Goal: Task Accomplishment & Management: Manage account settings

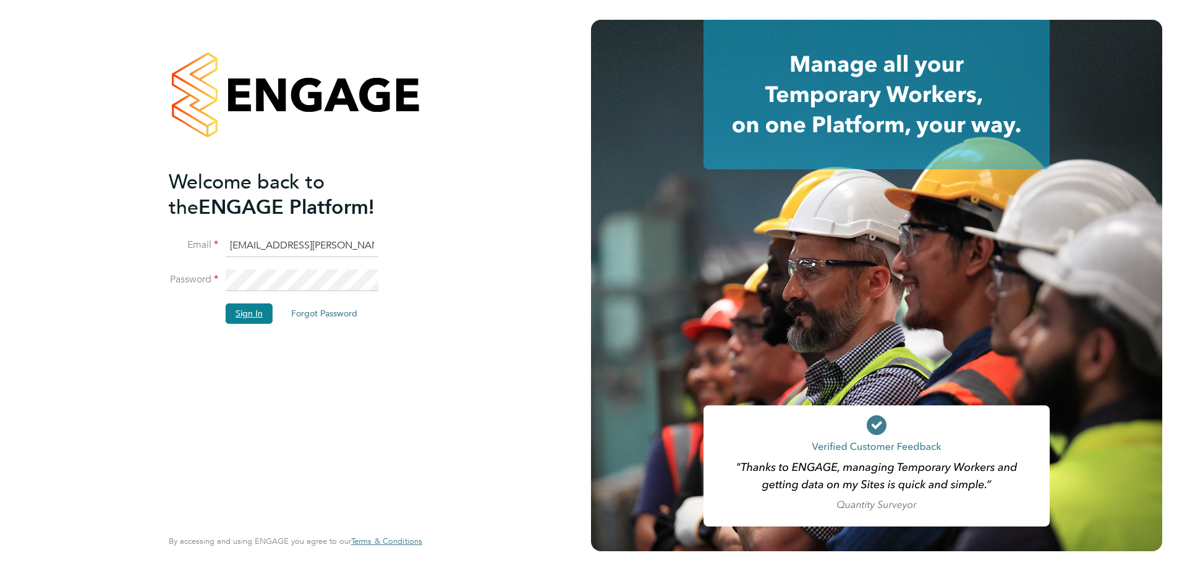
click at [244, 311] on button "Sign In" at bounding box center [249, 314] width 47 height 20
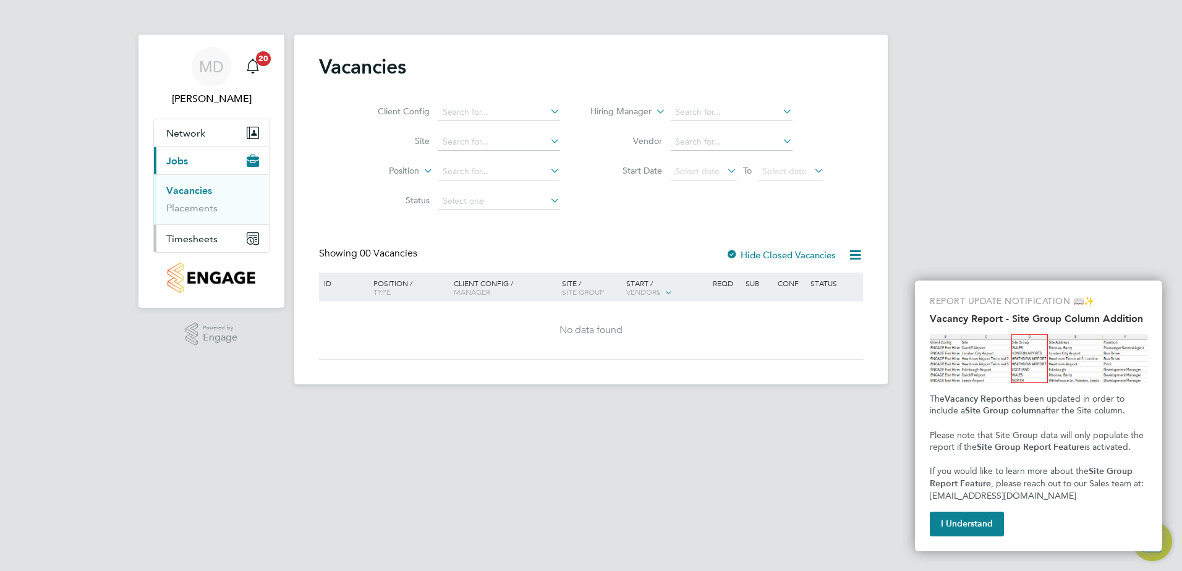
click at [182, 237] on span "Timesheets" at bounding box center [191, 239] width 51 height 12
click at [197, 216] on link "Timesheets" at bounding box center [191, 219] width 51 height 12
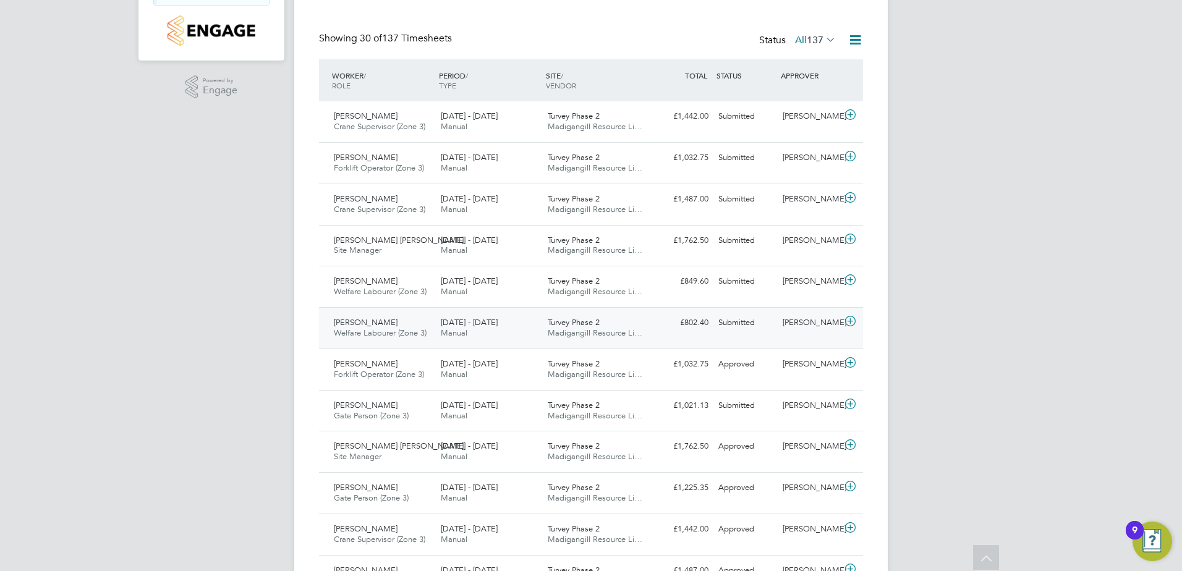
click at [712, 323] on div "£802.40 Submitted" at bounding box center [681, 323] width 64 height 20
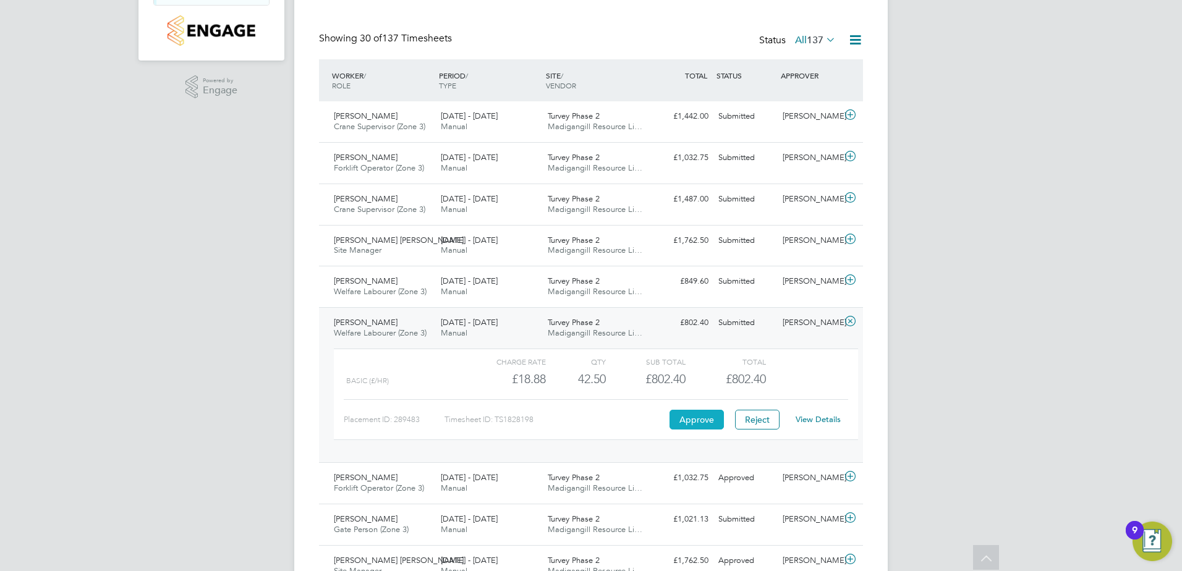
click at [691, 417] on button "Approve" at bounding box center [697, 420] width 54 height 20
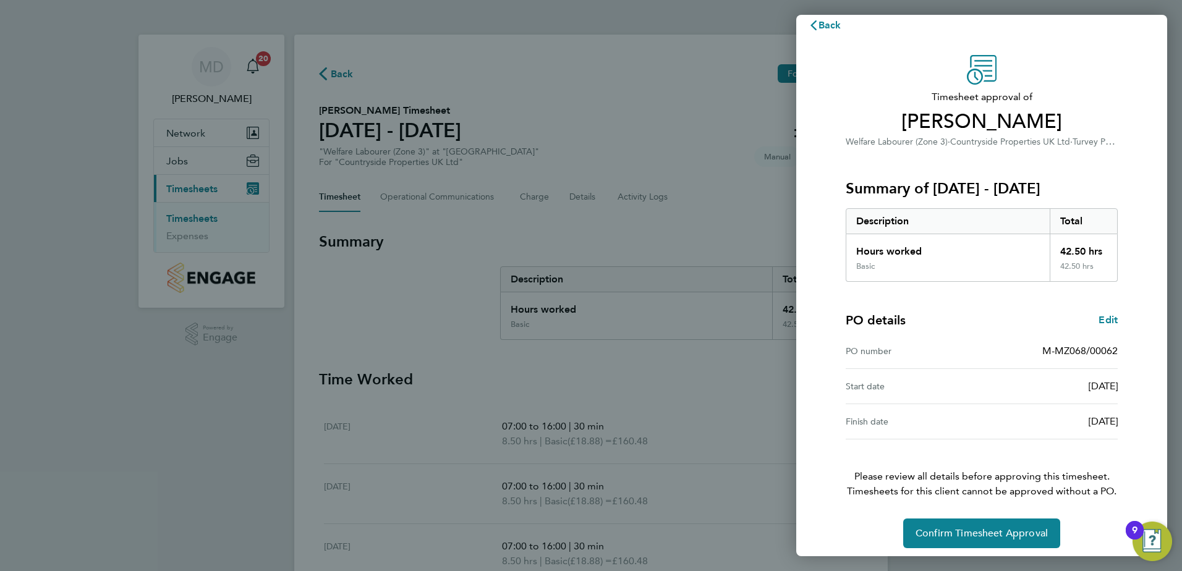
scroll to position [21, 0]
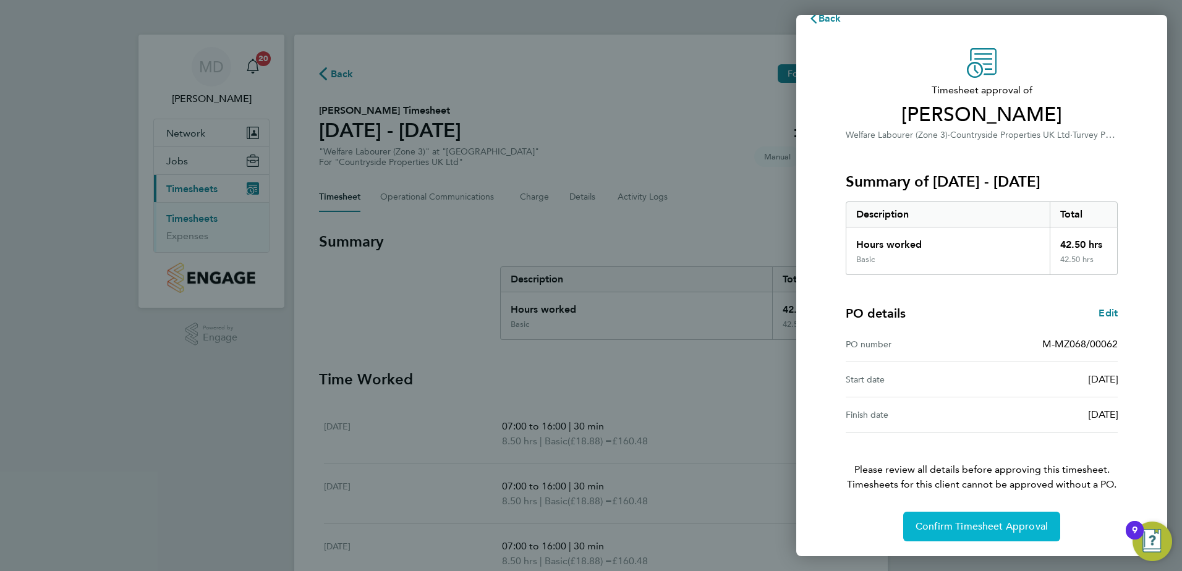
click at [997, 524] on span "Confirm Timesheet Approval" at bounding box center [982, 527] width 132 height 12
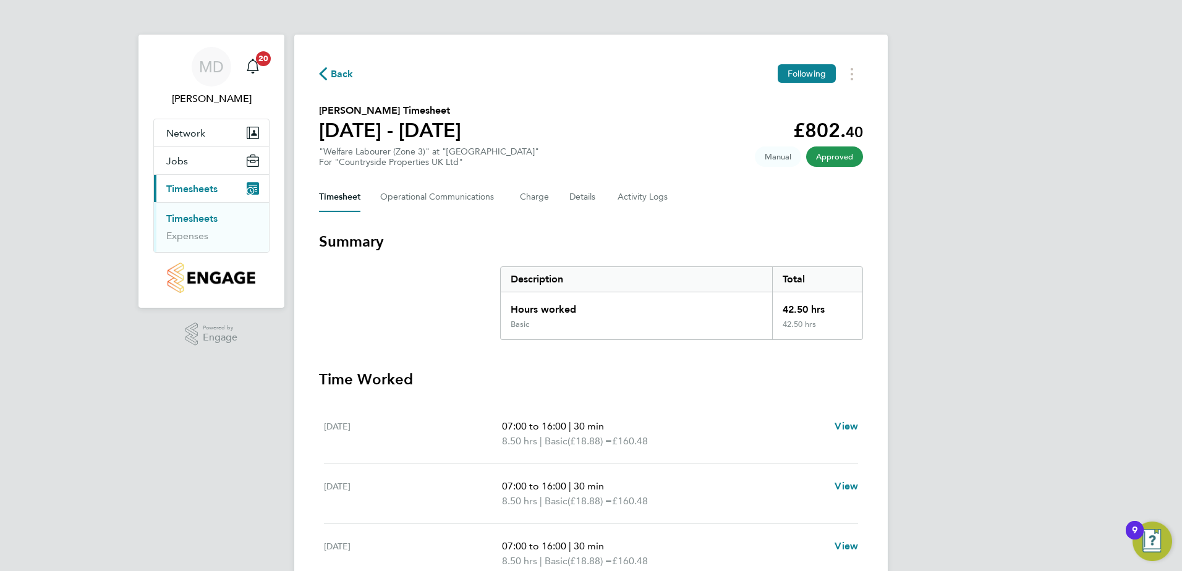
click at [329, 72] on span "Back" at bounding box center [336, 73] width 35 height 12
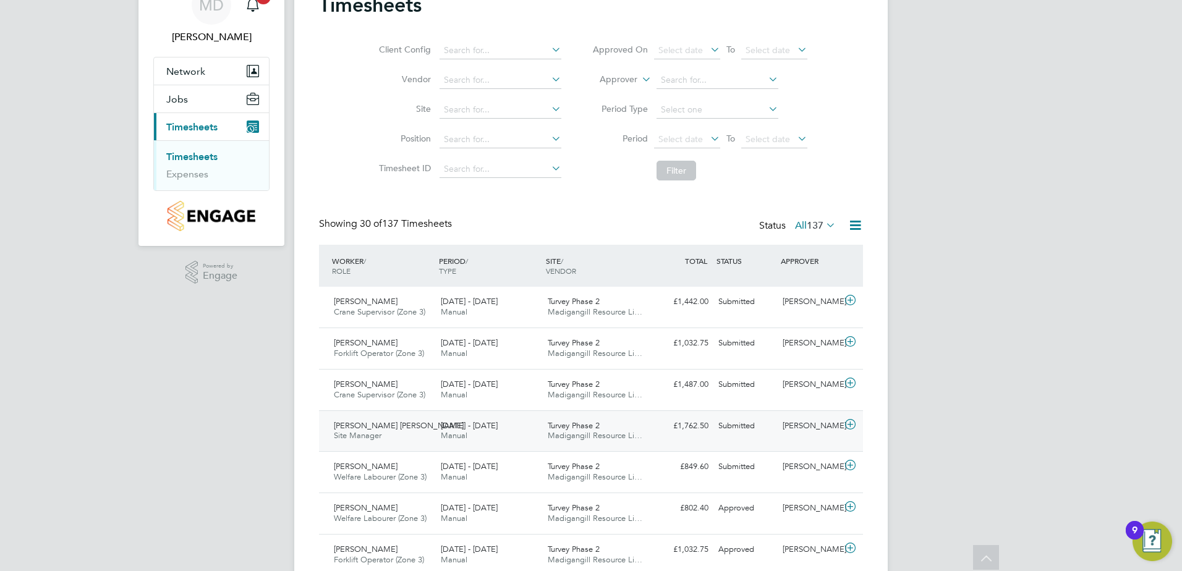
click at [734, 419] on div "Submitted" at bounding box center [745, 426] width 64 height 20
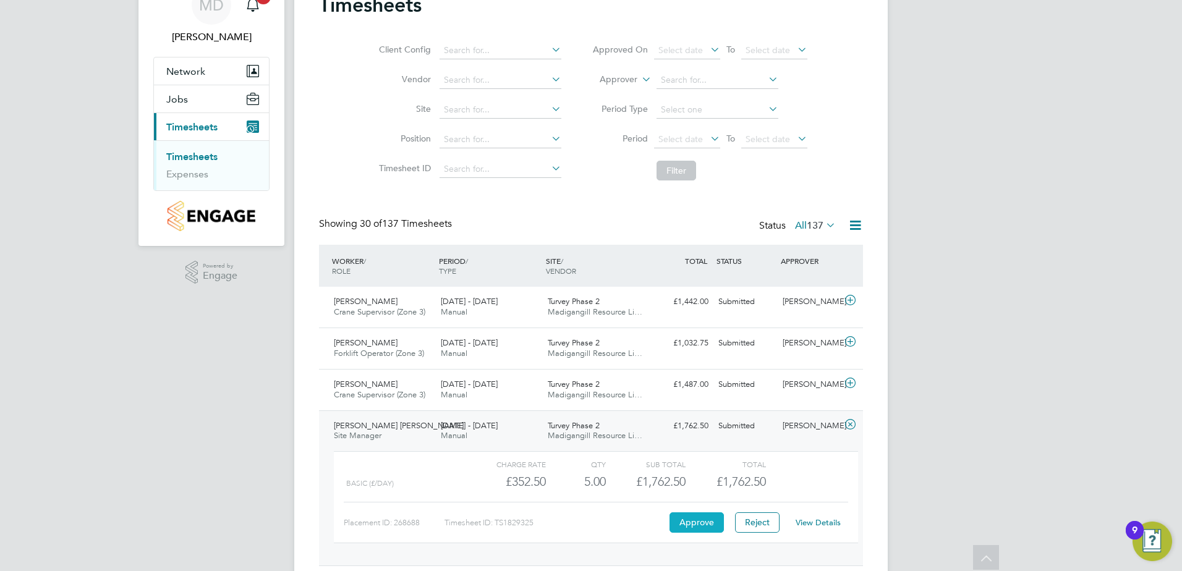
click at [696, 521] on button "Approve" at bounding box center [697, 523] width 54 height 20
click at [566, 380] on span "Turvey Phase 2" at bounding box center [574, 384] width 52 height 11
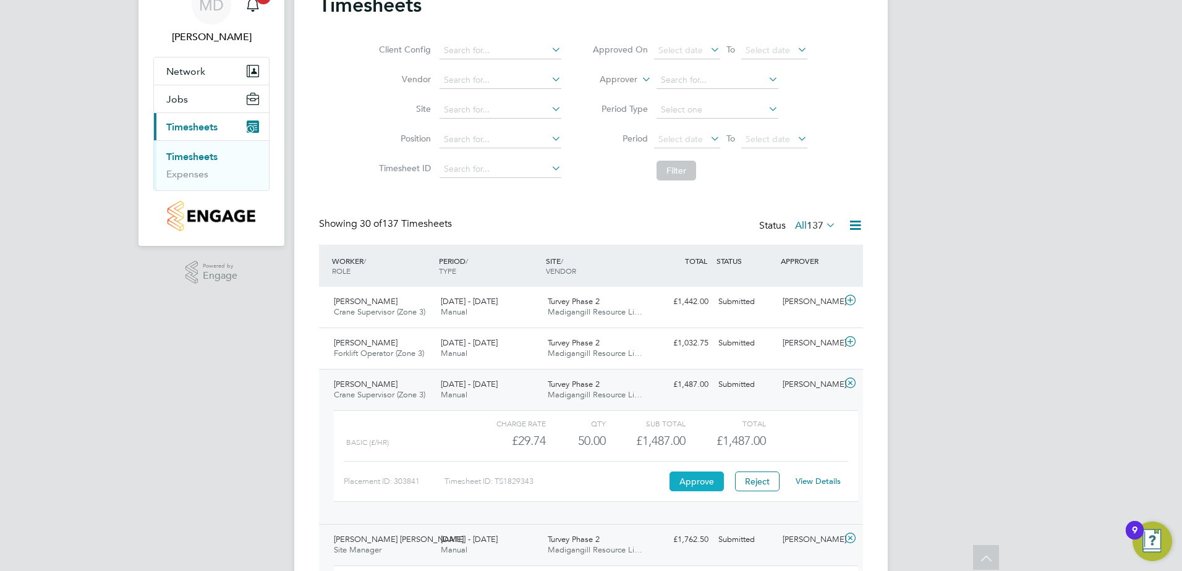
click at [696, 479] on button "Approve" at bounding box center [697, 482] width 54 height 20
click at [400, 346] on div "Piotr Grzegorczyk Forklift Operator (Zone 3) 22 - 28 Sep 2025" at bounding box center [382, 348] width 107 height 31
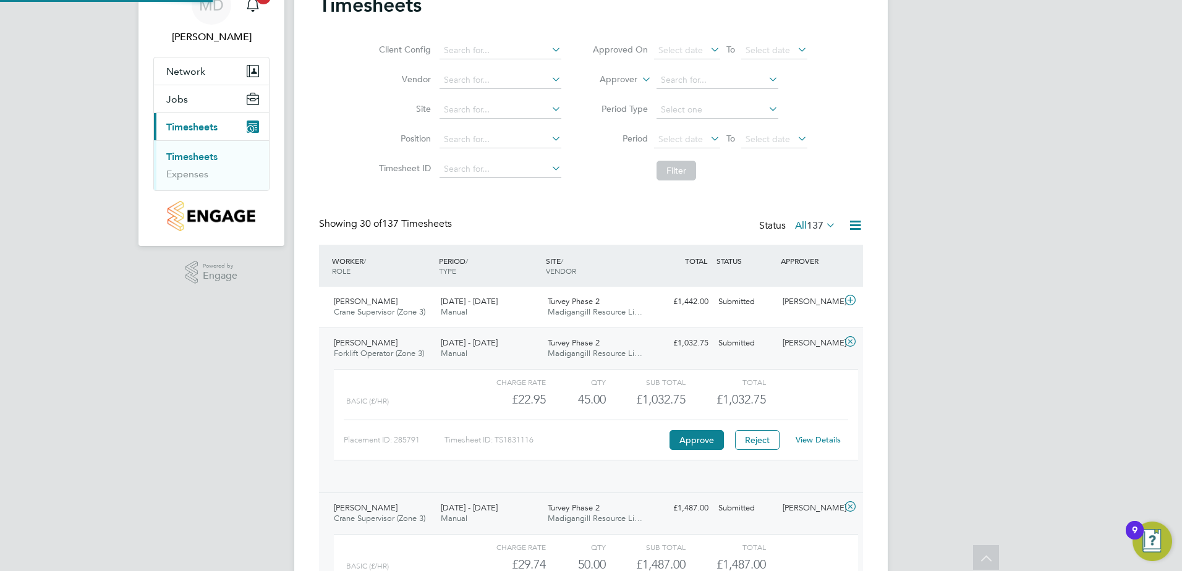
scroll to position [21, 121]
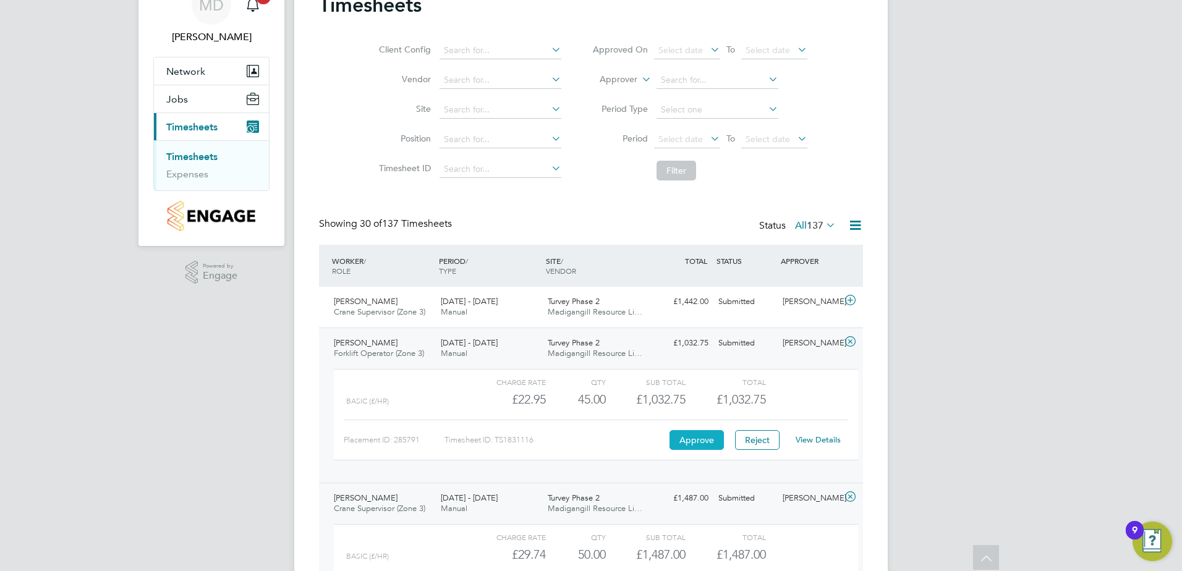
click at [686, 439] on button "Approve" at bounding box center [697, 440] width 54 height 20
click at [819, 438] on link "View Details" at bounding box center [818, 440] width 45 height 11
click at [585, 439] on div "Timesheet ID: TS1831116" at bounding box center [556, 440] width 222 height 20
click at [551, 304] on span "Turvey Phase 2" at bounding box center [574, 301] width 52 height 11
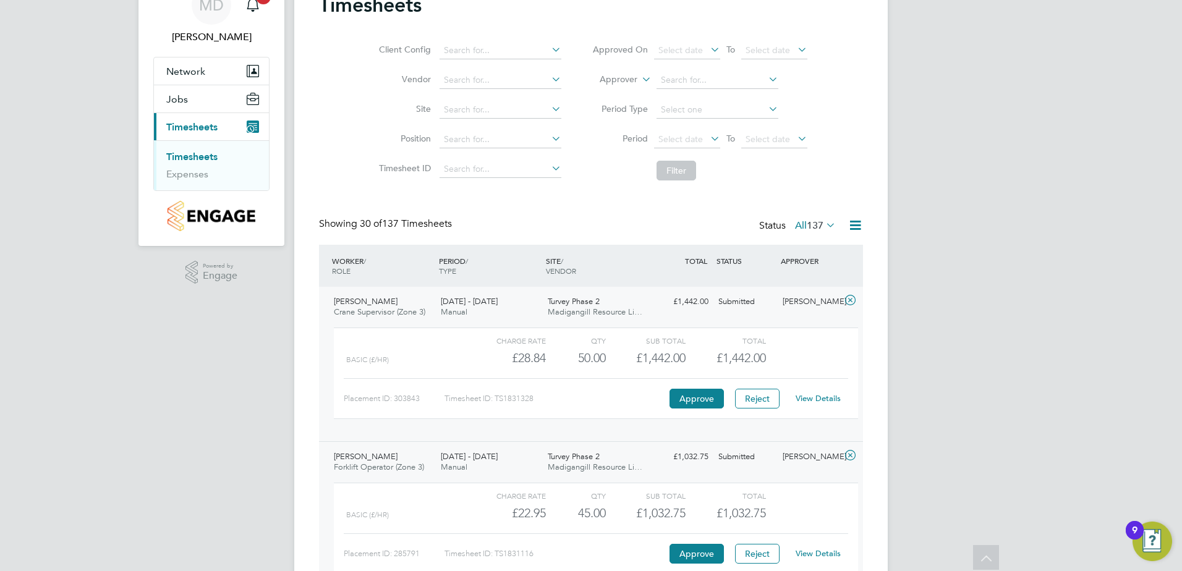
click at [726, 307] on div "Submitted" at bounding box center [745, 302] width 64 height 20
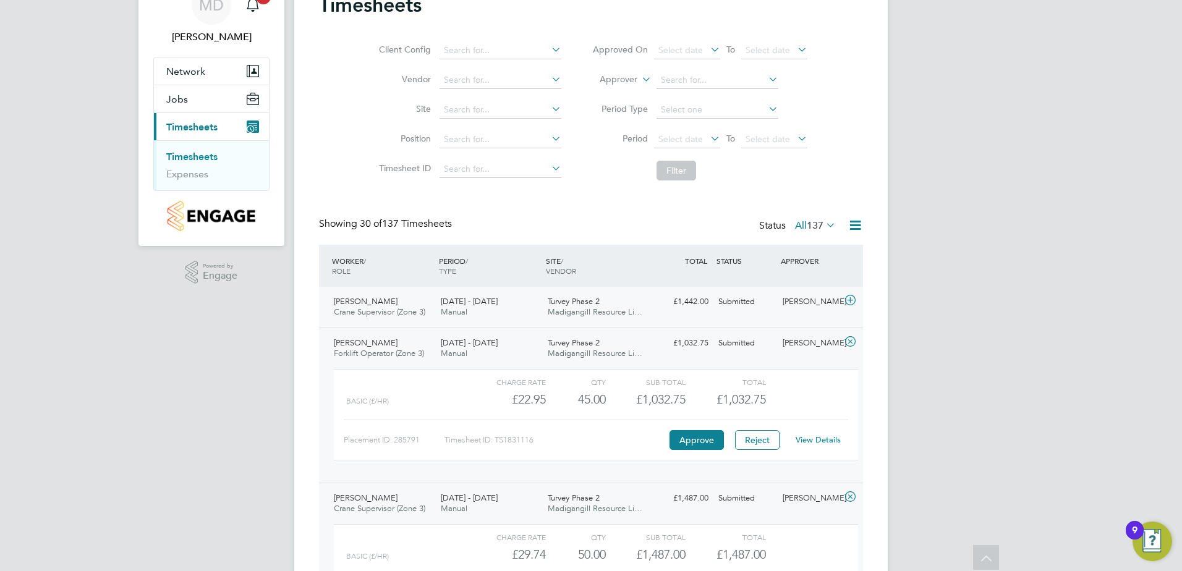
click at [363, 300] on span "[PERSON_NAME]" at bounding box center [366, 301] width 64 height 11
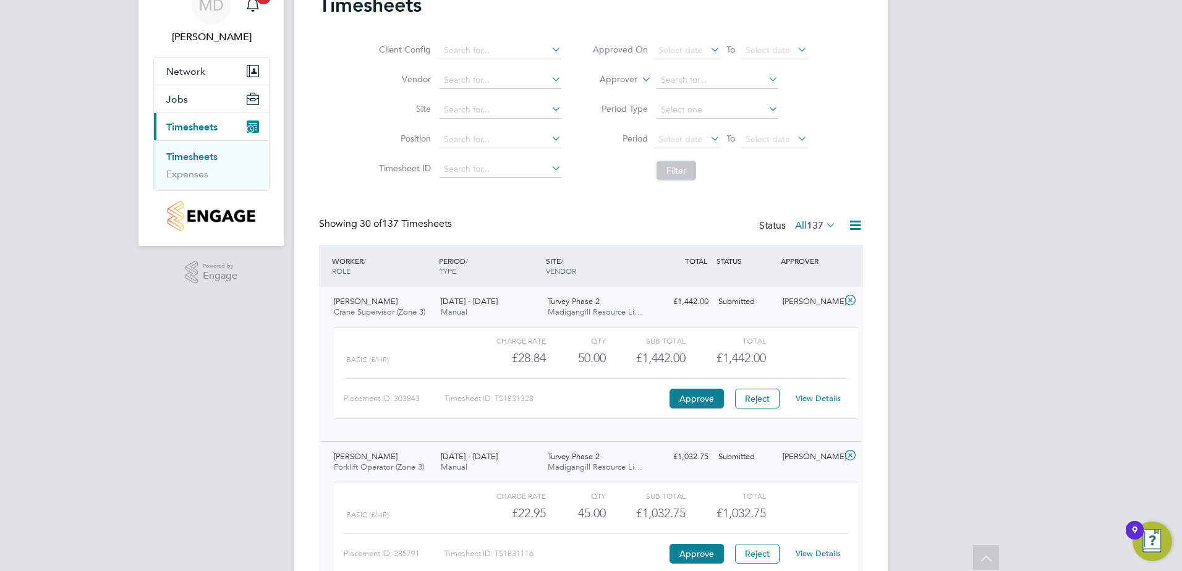
click at [819, 398] on link "View Details" at bounding box center [818, 398] width 45 height 11
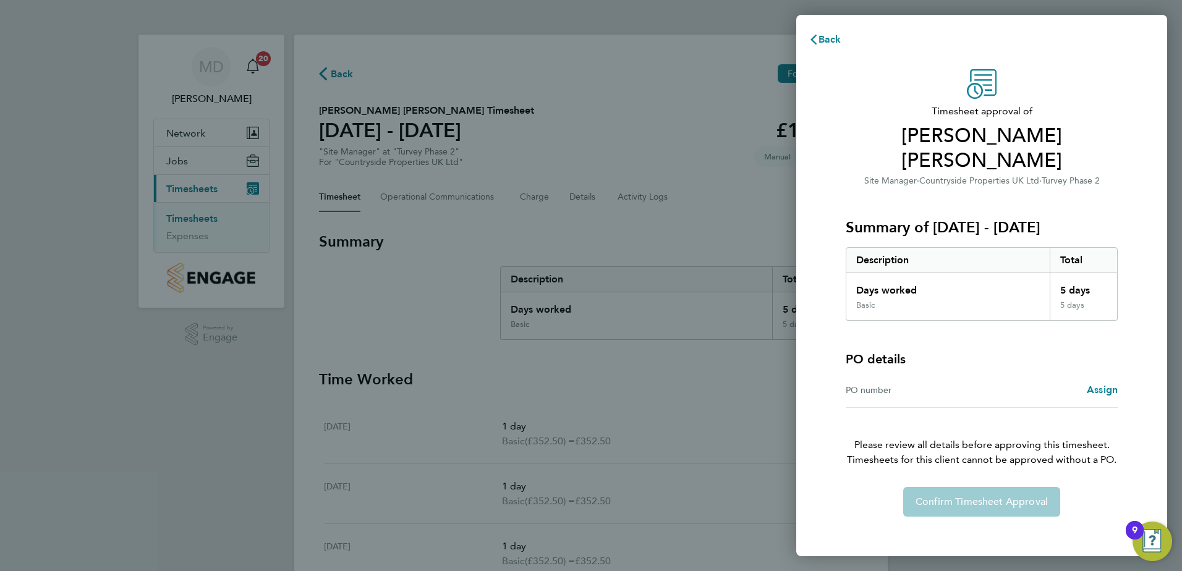
drag, startPoint x: 895, startPoint y: 362, endPoint x: 870, endPoint y: 366, distance: 25.7
click at [895, 383] on div "PO number" at bounding box center [914, 390] width 136 height 15
drag, startPoint x: 869, startPoint y: 366, endPoint x: 888, endPoint y: 366, distance: 19.8
click at [870, 383] on div "PO number" at bounding box center [914, 390] width 136 height 15
click at [1097, 384] on span "Assign" at bounding box center [1102, 390] width 31 height 12
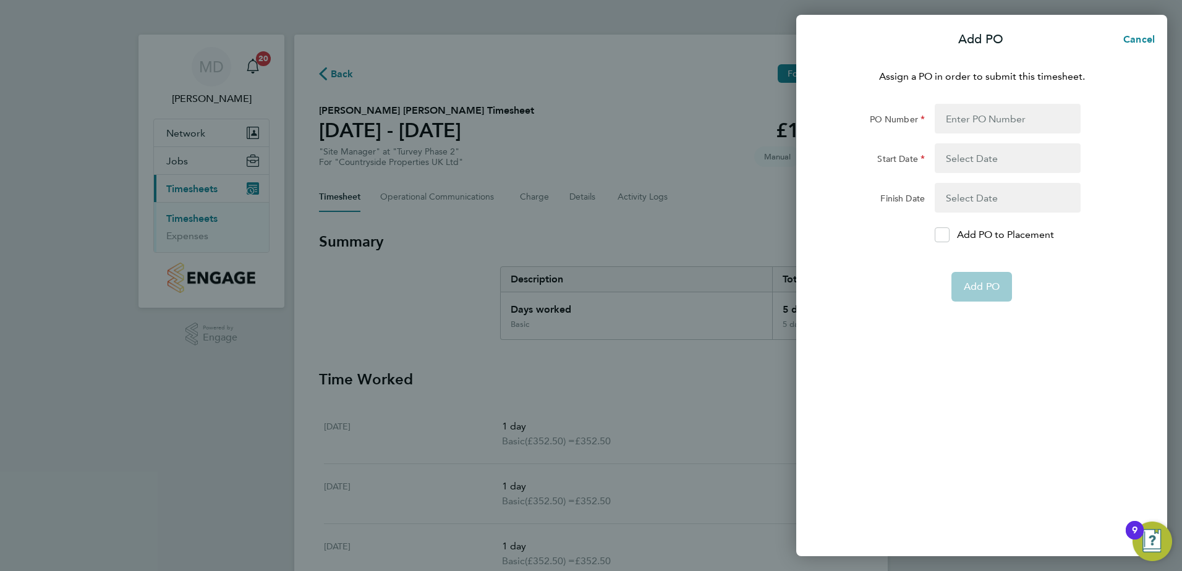
click at [972, 287] on app-form-button "Add PO" at bounding box center [981, 287] width 61 height 30
click at [940, 233] on icon at bounding box center [941, 235] width 9 height 8
click at [947, 235] on input "Add PO to Placement" at bounding box center [947, 235] width 0 height 0
click at [987, 108] on input "PO Number" at bounding box center [1008, 119] width 146 height 30
type input "MZ068"
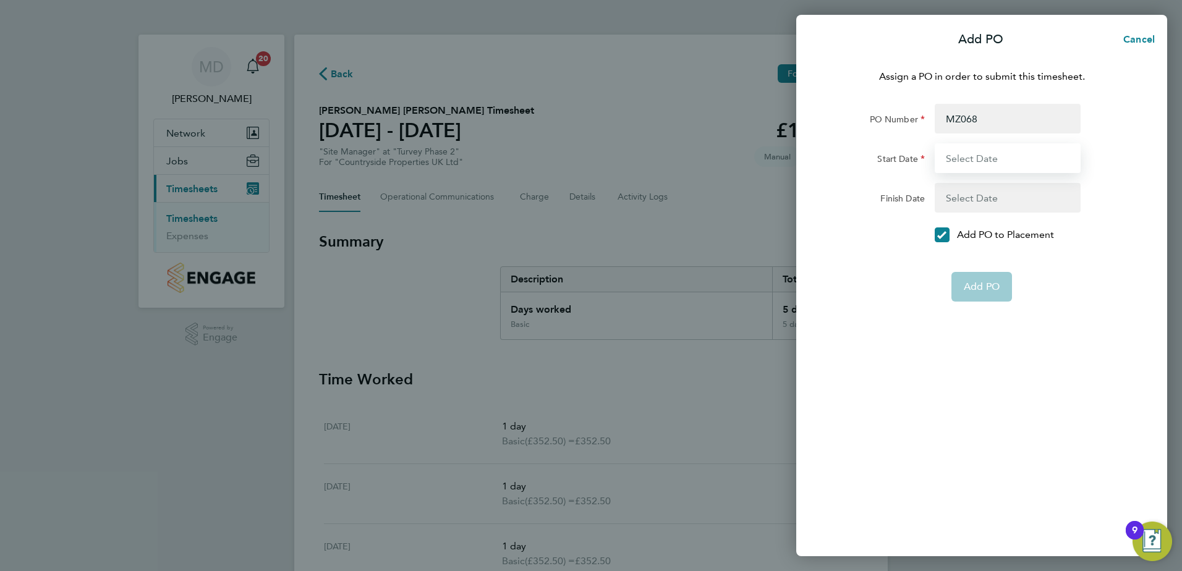
type input "16 Apr 25"
type input "31 Oct 25"
click at [985, 281] on div "Assign a PO in order to submit this timesheet. PO Number MZ068 Start Date 16 Ap…" at bounding box center [981, 305] width 371 height 502
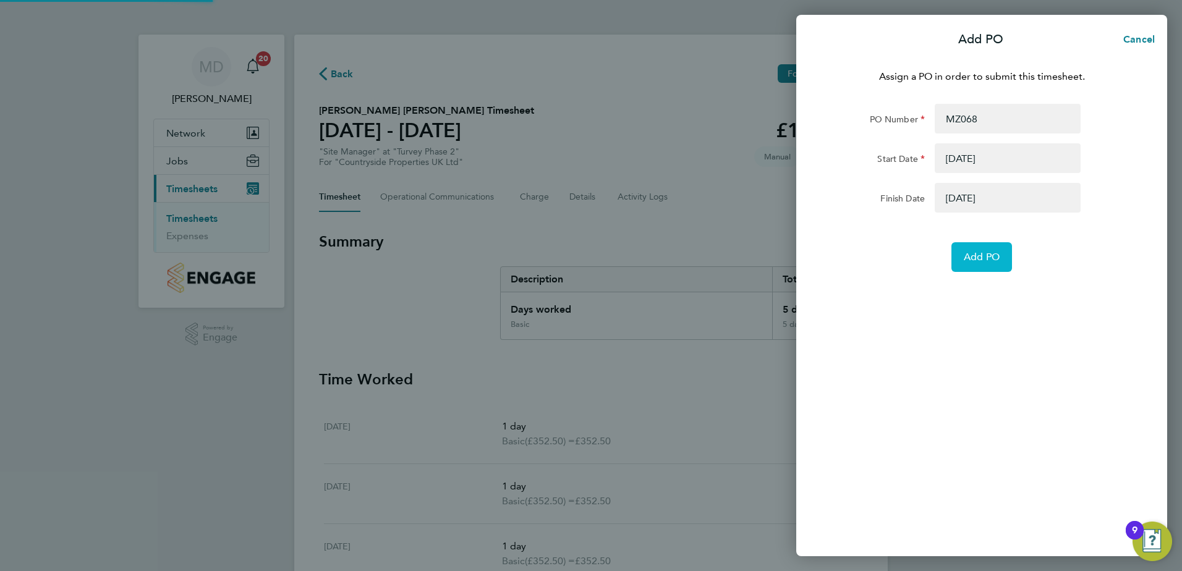
click at [985, 249] on button "Add PO" at bounding box center [981, 257] width 61 height 30
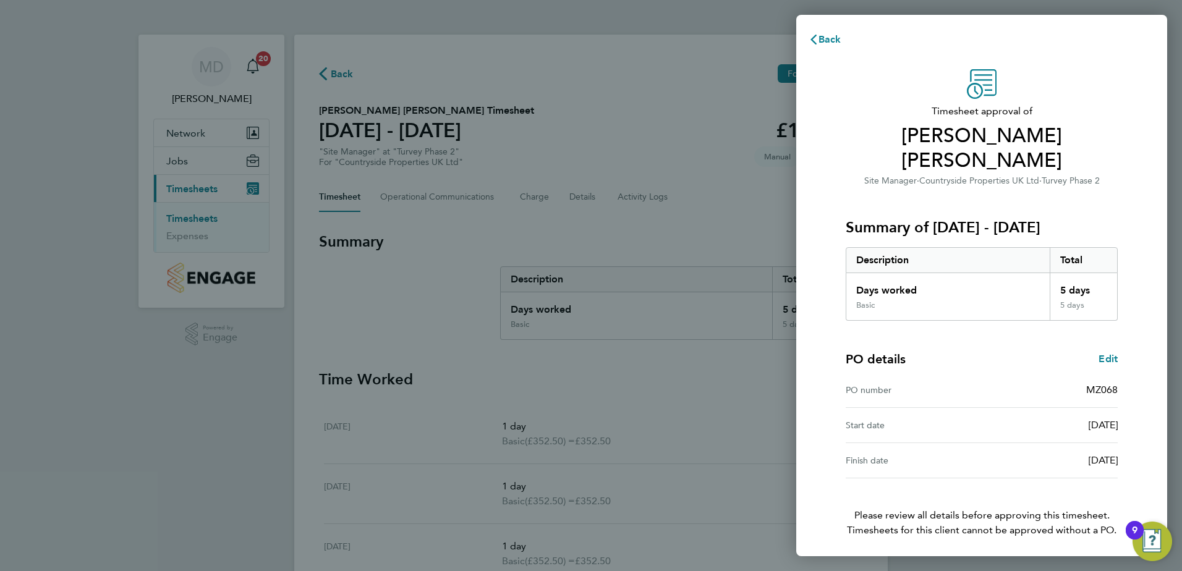
click at [966, 558] on button "Confirm Timesheet Approval" at bounding box center [981, 573] width 157 height 30
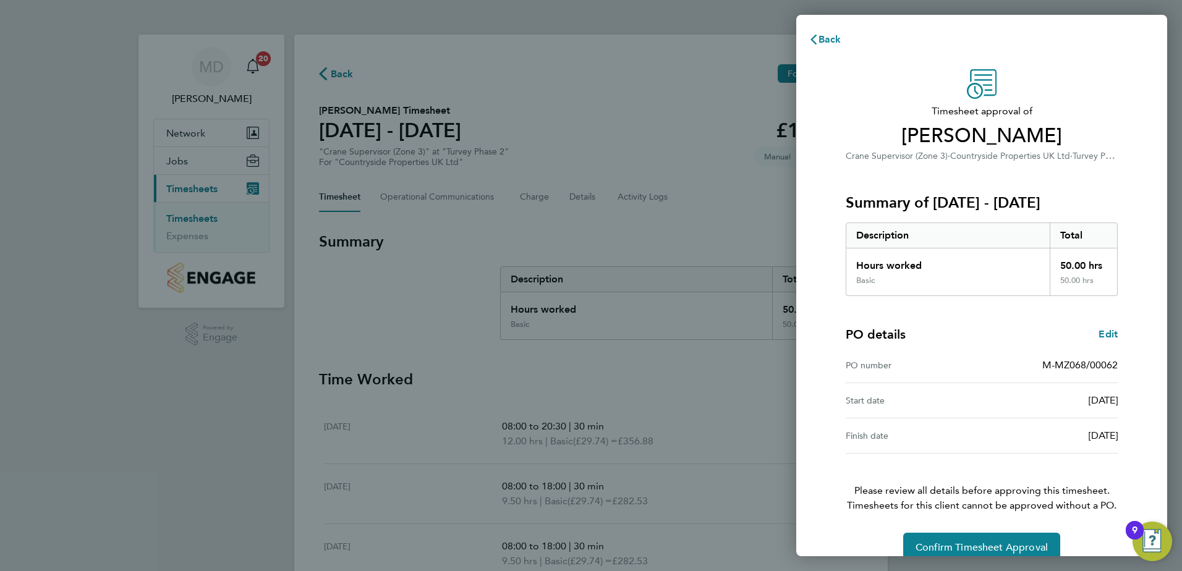
click at [397, 313] on div "Back Timesheet approval of [PERSON_NAME] [PERSON_NAME] Supervisor (Zone 3) · Co…" at bounding box center [591, 285] width 1182 height 571
click at [822, 38] on span "Back" at bounding box center [830, 39] width 23 height 12
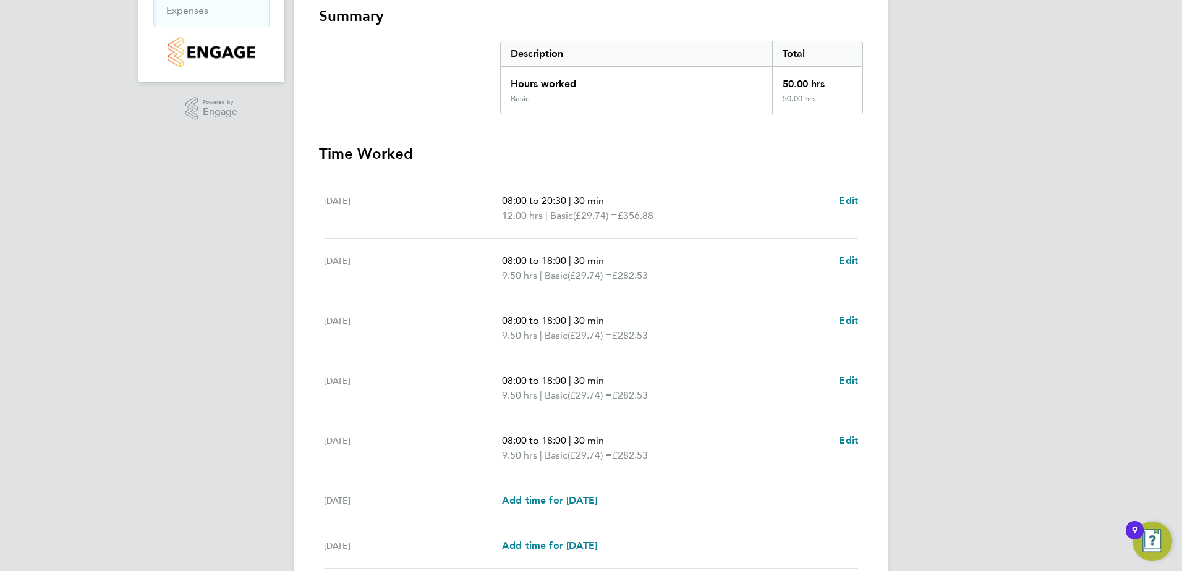
scroll to position [247, 0]
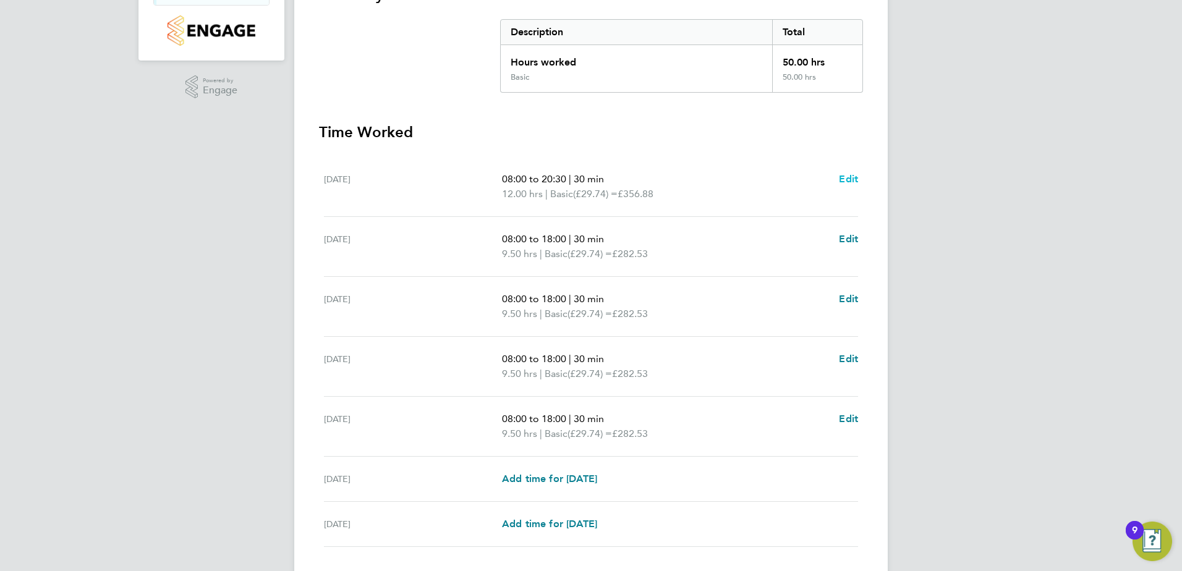
click at [848, 179] on span "Edit" at bounding box center [848, 179] width 19 height 12
select select "30"
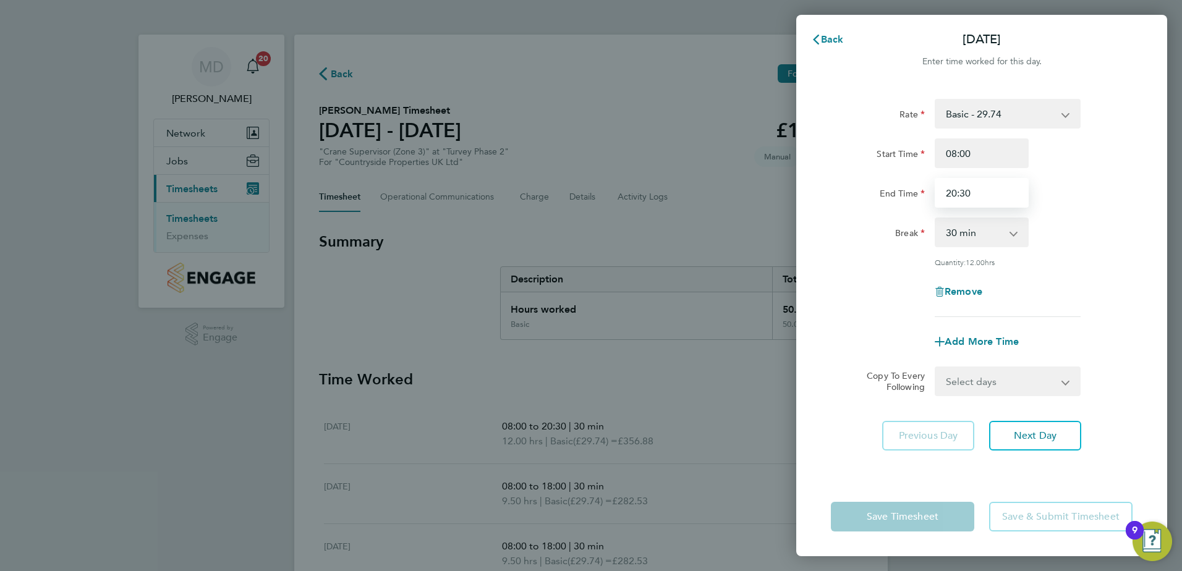
click at [956, 192] on input "20:30" at bounding box center [982, 193] width 94 height 30
click at [977, 193] on input "20:30" at bounding box center [982, 193] width 94 height 30
type input "2"
type input "18:00"
click at [1078, 253] on div "Rate Basic - 29.74 Start Time 08:00 End Time 18:00 Break 0 min 15 min 30 min 45…" at bounding box center [982, 208] width 302 height 218
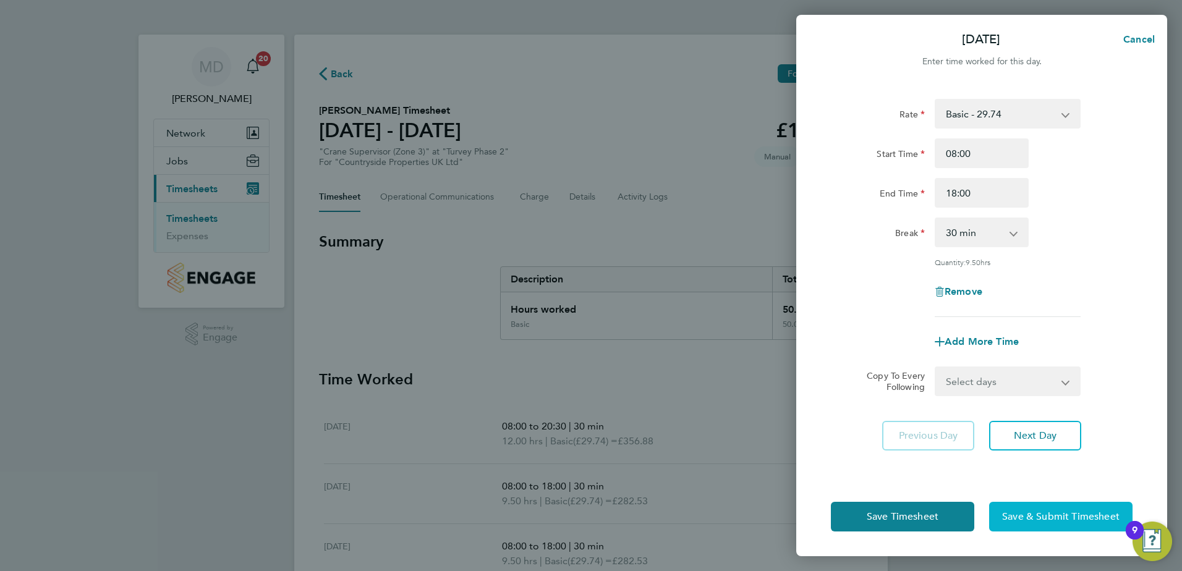
click at [1026, 512] on span "Save & Submit Timesheet" at bounding box center [1060, 517] width 117 height 12
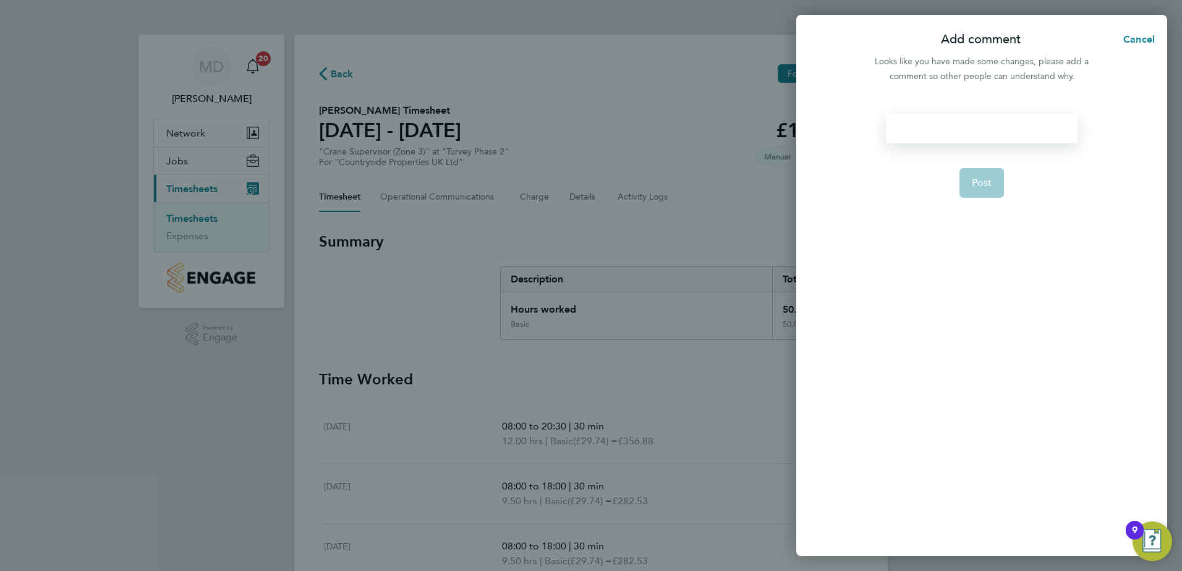
click at [948, 116] on div at bounding box center [981, 129] width 191 height 30
click at [934, 132] on div "adjustm,ent" at bounding box center [981, 129] width 191 height 30
click at [908, 176] on form "adjustment Post" at bounding box center [981, 256] width 201 height 285
click at [975, 179] on span "Post" at bounding box center [982, 183] width 20 height 12
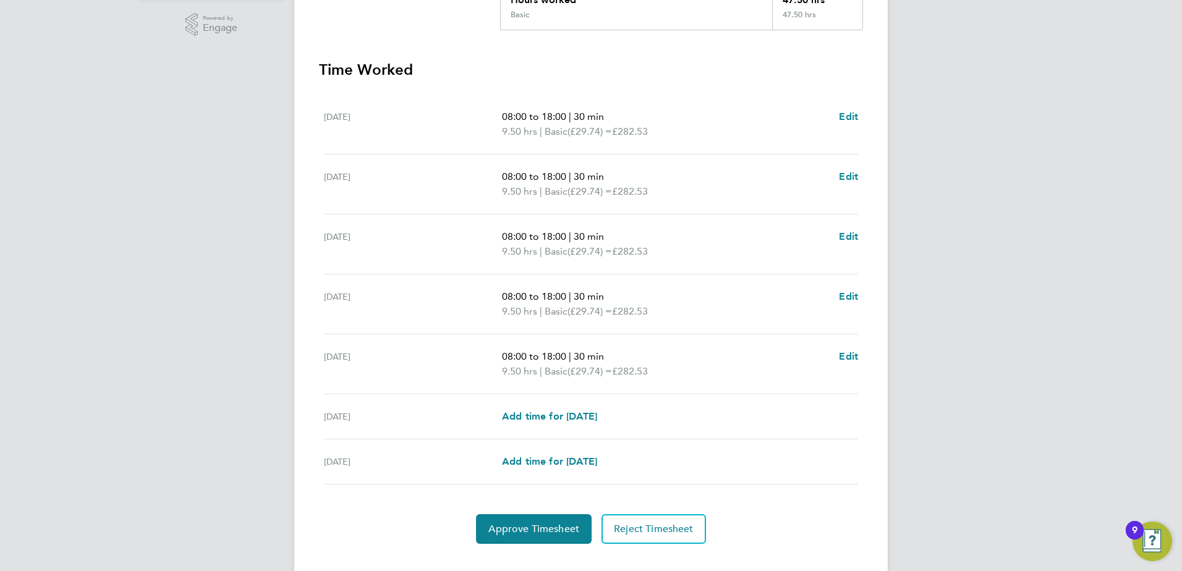
scroll to position [332, 0]
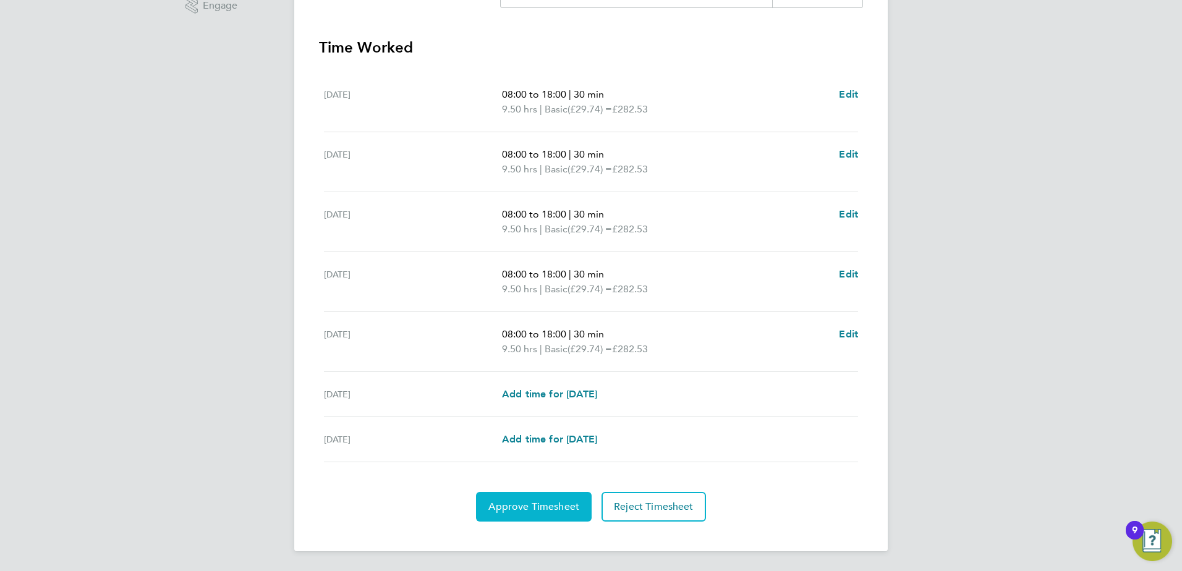
click at [533, 504] on span "Approve Timesheet" at bounding box center [533, 507] width 91 height 12
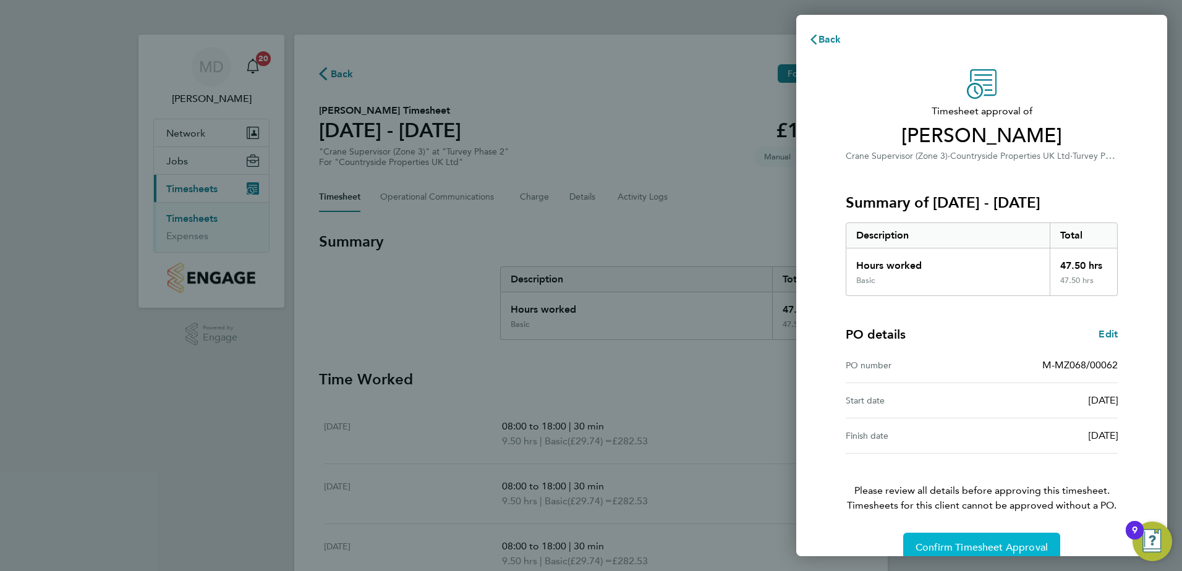
click at [995, 547] on span "Confirm Timesheet Approval" at bounding box center [982, 548] width 132 height 12
click at [652, 363] on div "Back Timesheet approval of [PERSON_NAME] Forklift Operator (Zone 3) · Countrysi…" at bounding box center [591, 285] width 1182 height 571
click at [1107, 334] on span "Edit" at bounding box center [1108, 334] width 19 height 12
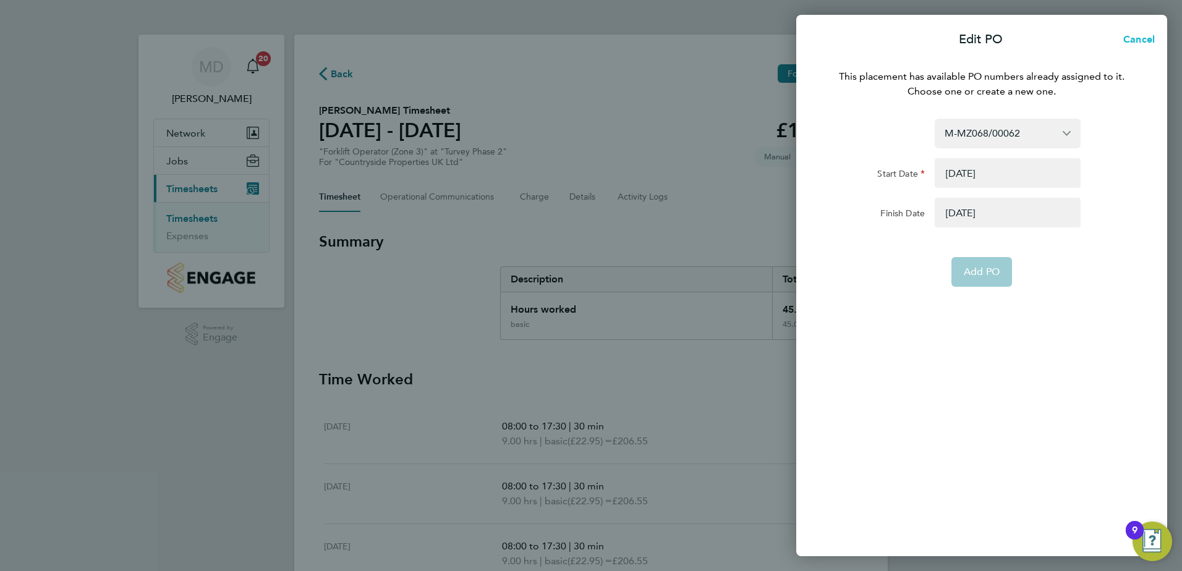
click at [1147, 39] on span "Cancel" at bounding box center [1137, 39] width 35 height 12
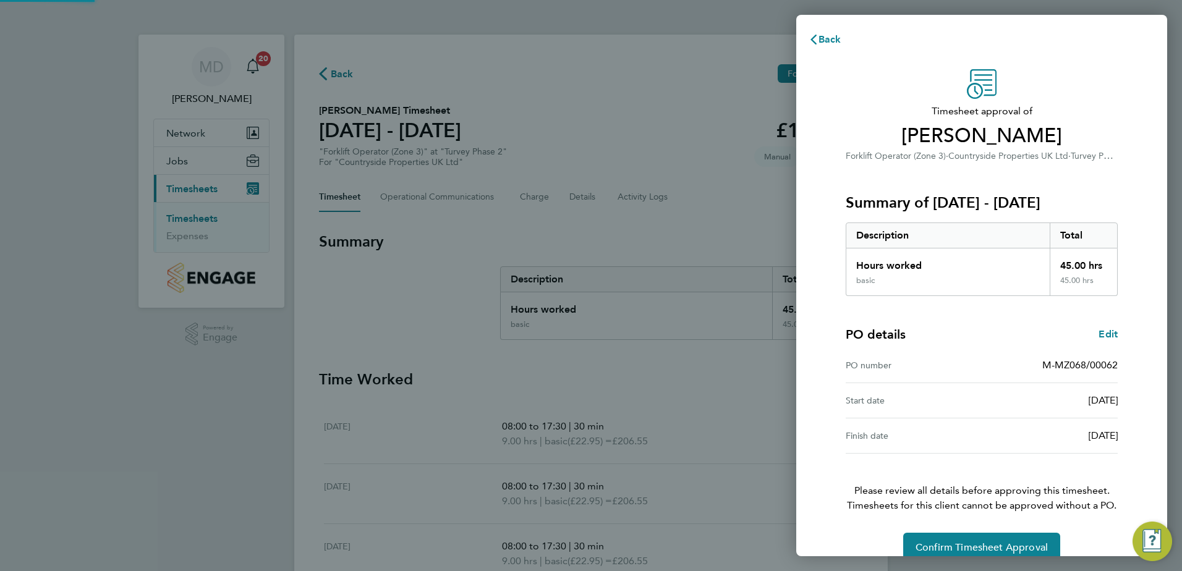
click at [686, 130] on div "Back Timesheet approval of Piotr Grzegorczyk Forklift Operator (Zone 3) · Count…" at bounding box center [591, 285] width 1182 height 571
click at [828, 40] on span "Back" at bounding box center [830, 39] width 23 height 12
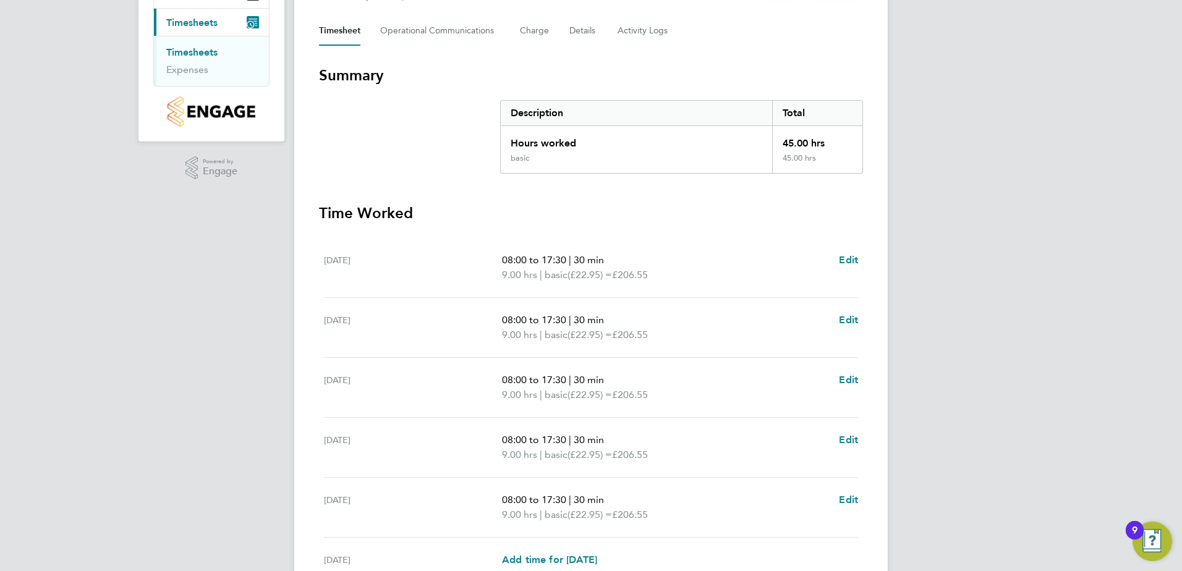
scroll to position [247, 0]
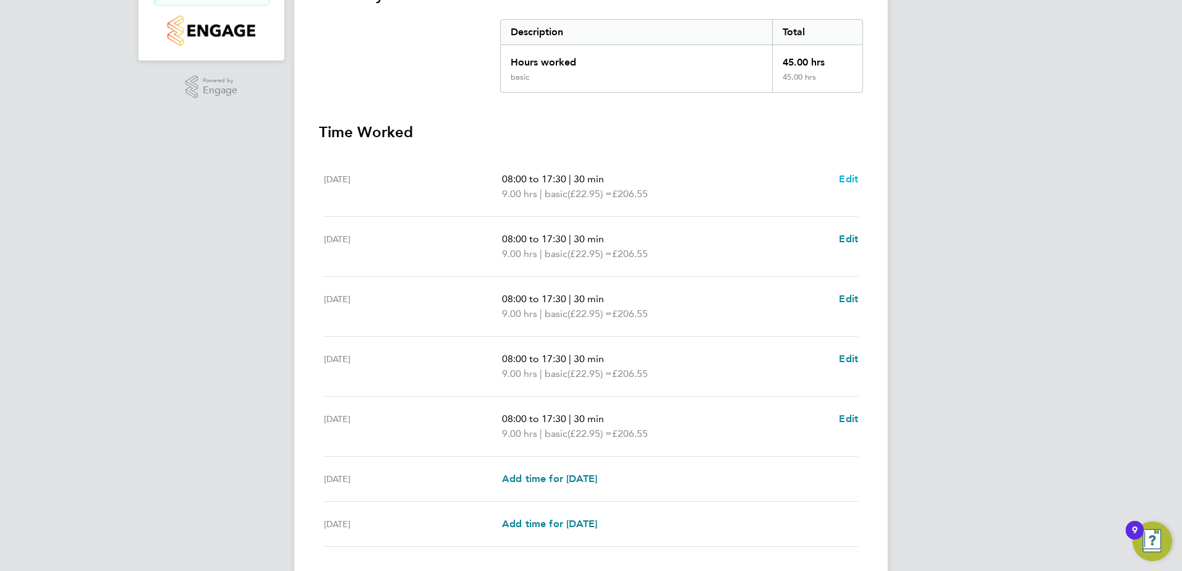
click at [849, 180] on span "Edit" at bounding box center [848, 179] width 19 height 12
select select "30"
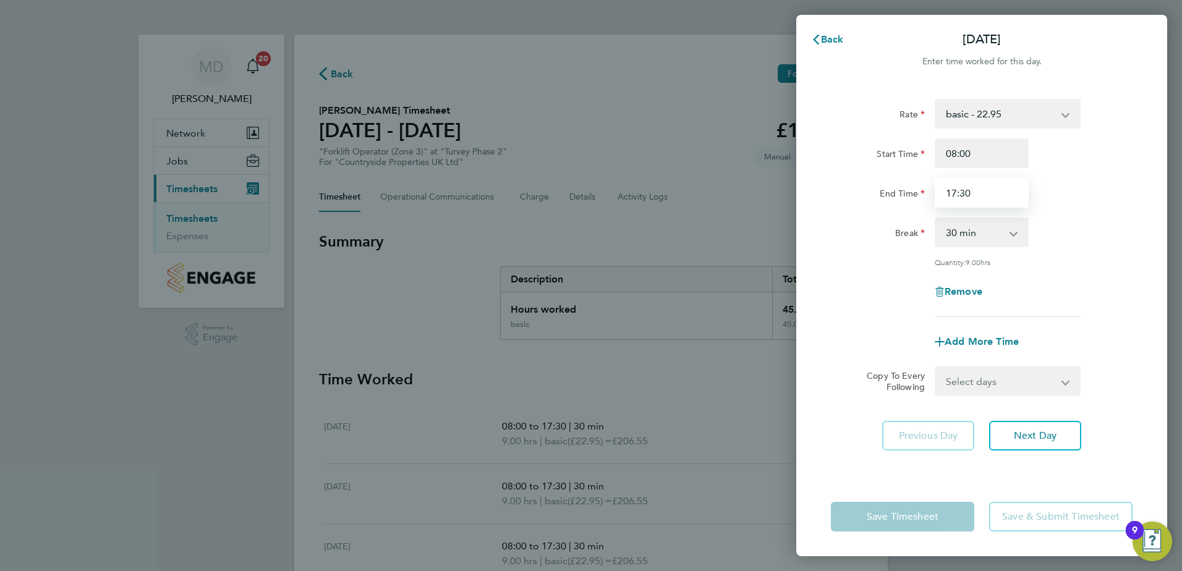
click at [971, 194] on input "17:30" at bounding box center [982, 193] width 94 height 30
type input "17:00"
click at [1034, 433] on span "Next Day" at bounding box center [1035, 436] width 43 height 12
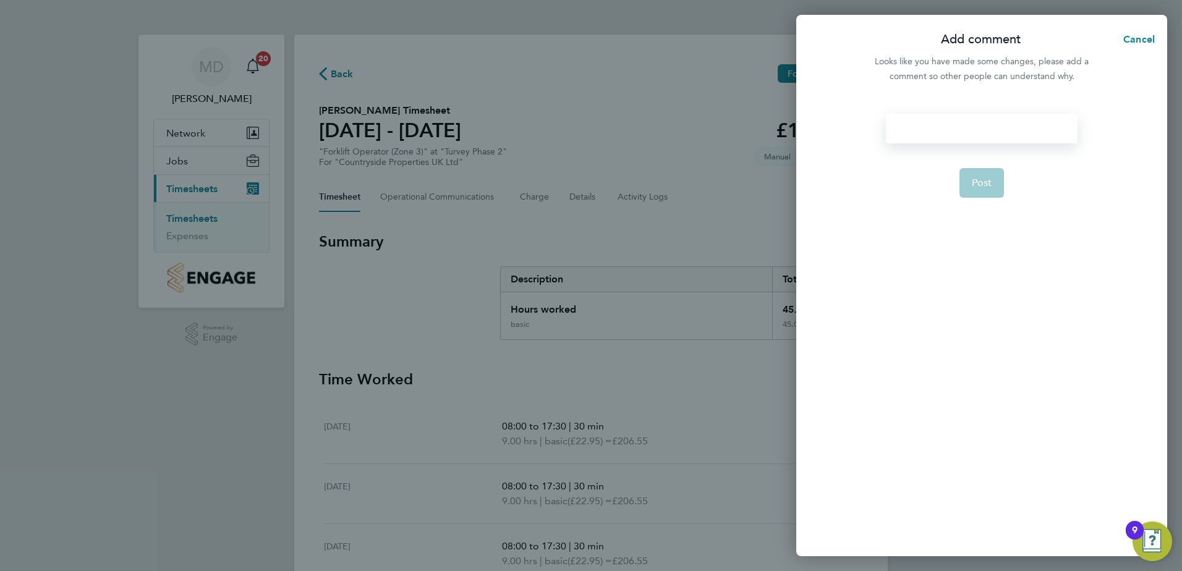
click at [960, 126] on div at bounding box center [981, 129] width 191 height 30
click at [961, 126] on div at bounding box center [981, 129] width 191 height 30
click at [985, 187] on span "Post" at bounding box center [982, 183] width 20 height 12
select select "30"
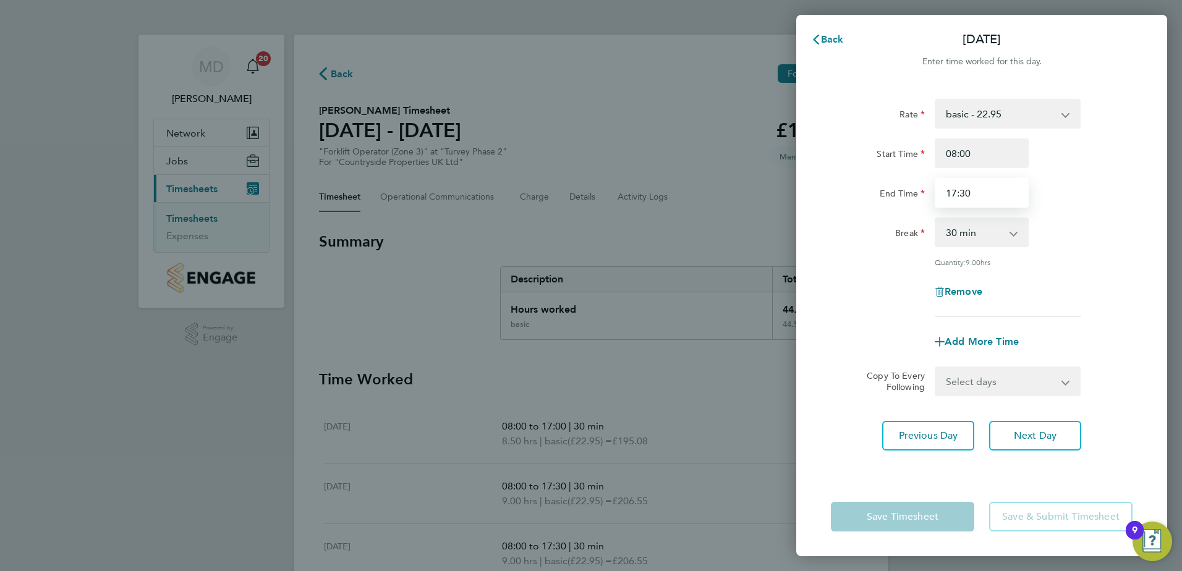
click at [976, 194] on input "17:30" at bounding box center [982, 193] width 94 height 30
type input "17:00"
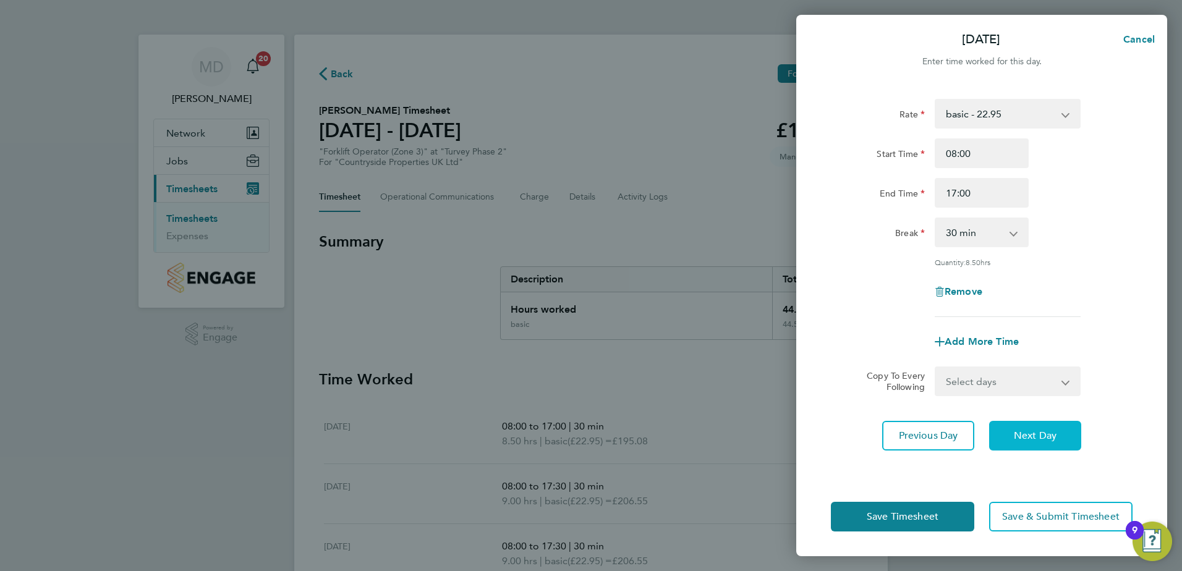
click at [1033, 431] on span "Next Day" at bounding box center [1035, 436] width 43 height 12
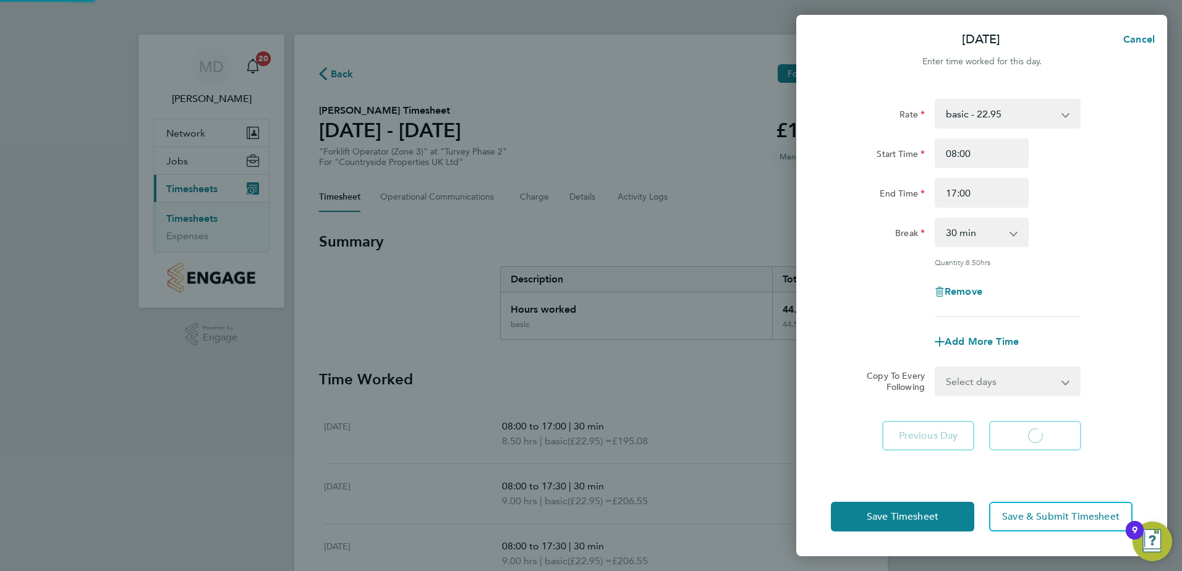
select select "30"
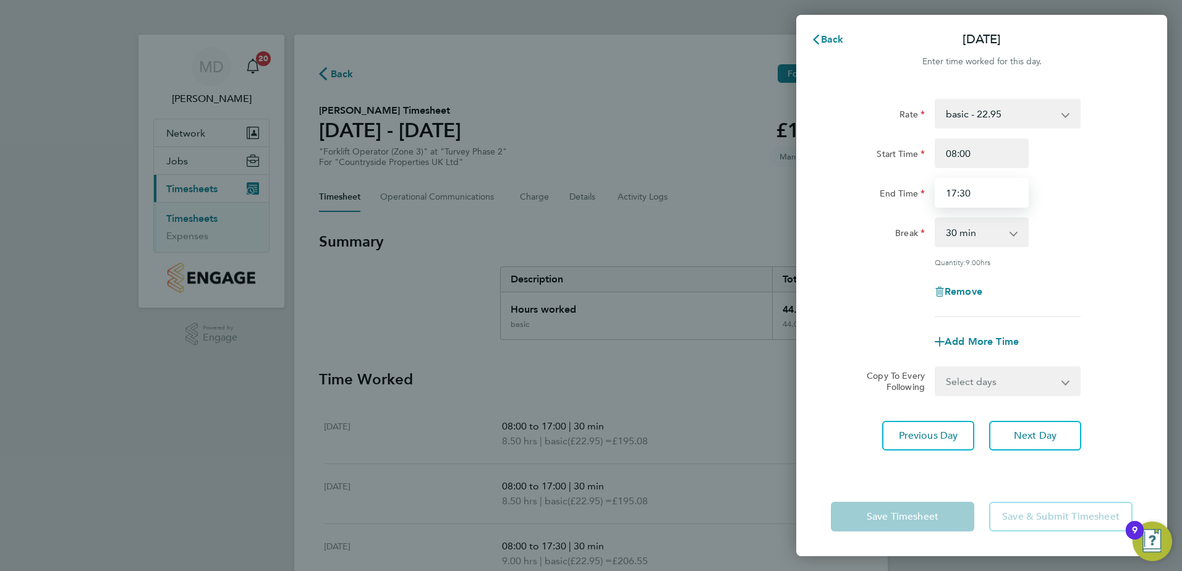
click at [970, 192] on input "17:30" at bounding box center [982, 193] width 94 height 30
type input "17:00"
click at [1027, 432] on span "Next Day" at bounding box center [1035, 436] width 43 height 12
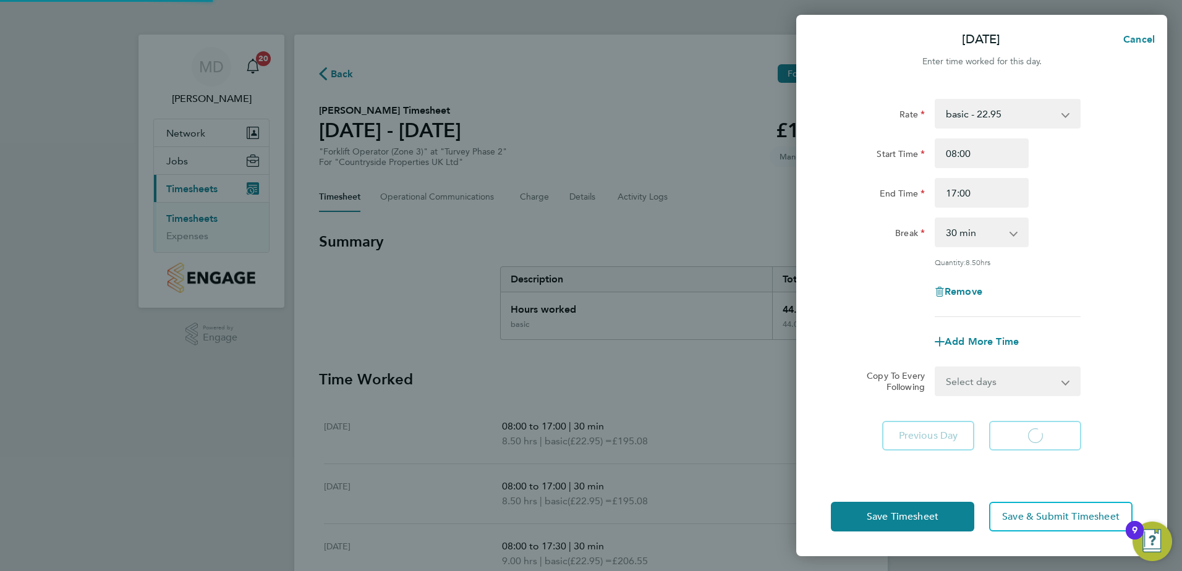
select select "30"
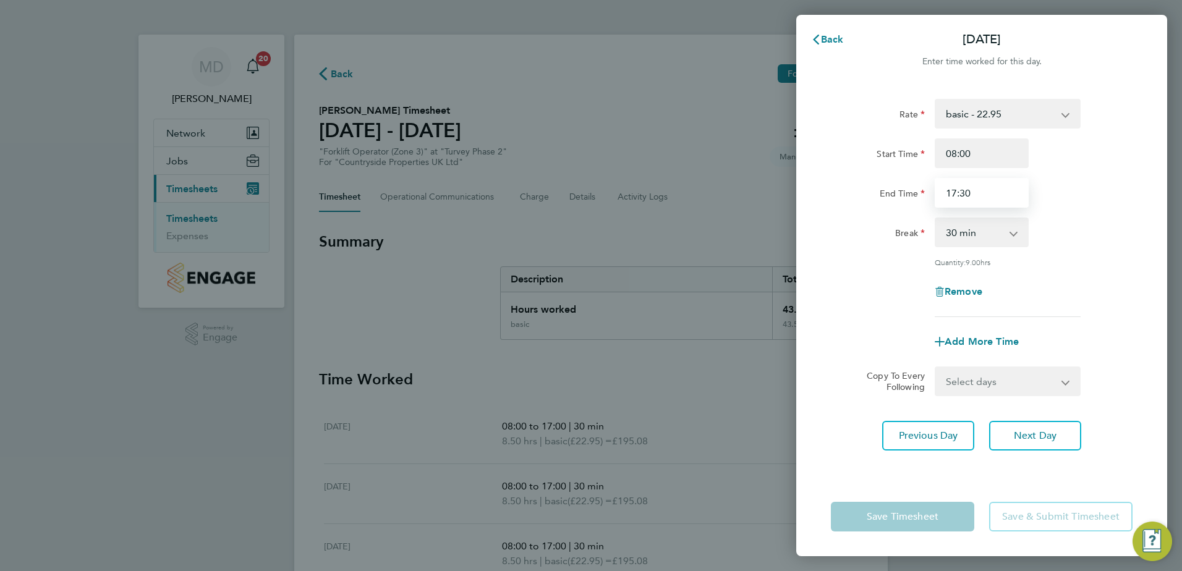
click at [983, 194] on input "17:30" at bounding box center [982, 193] width 94 height 30
type input "17:00"
click at [1032, 434] on span "Next Day" at bounding box center [1035, 436] width 43 height 12
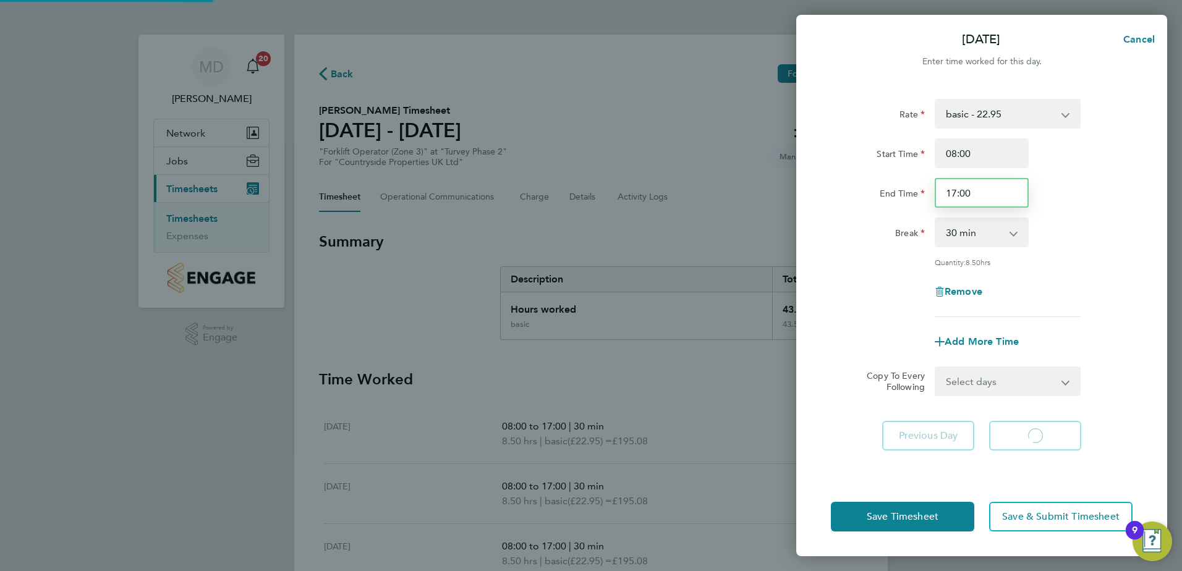
click at [977, 192] on input "17:00" at bounding box center [982, 193] width 94 height 30
select select "30"
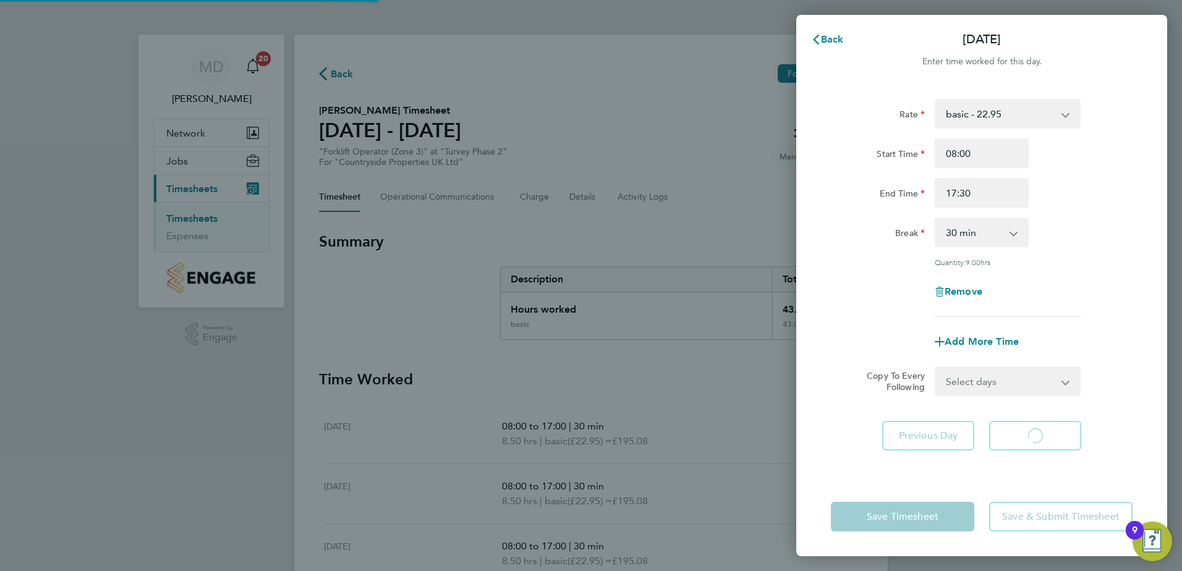
select select "30"
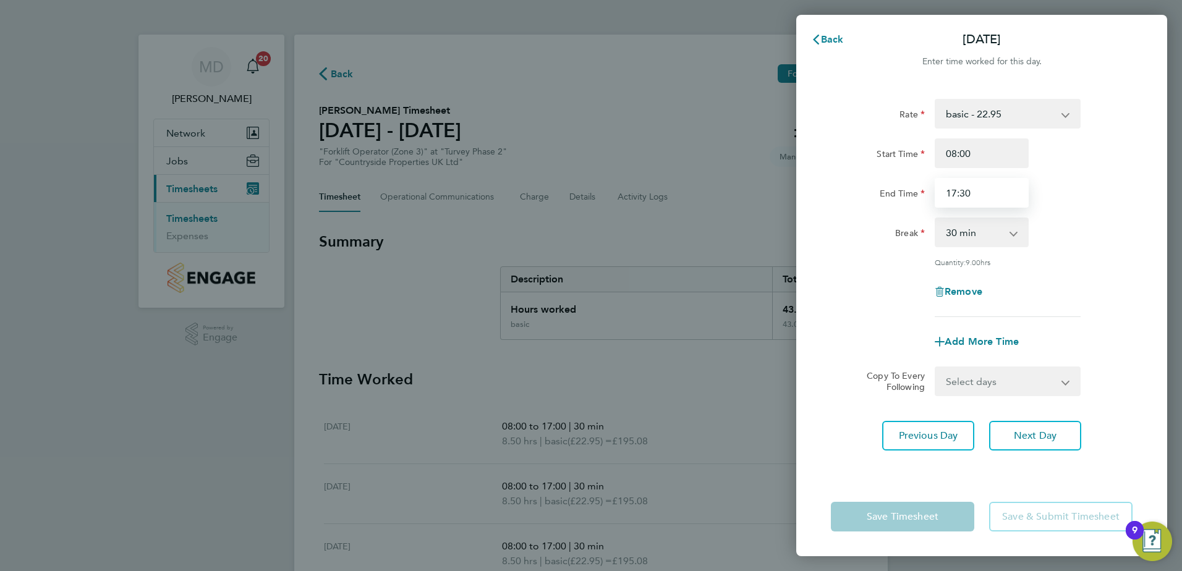
drag, startPoint x: 974, startPoint y: 187, endPoint x: 979, endPoint y: 180, distance: 8.4
click at [974, 186] on input "17:30" at bounding box center [982, 193] width 94 height 30
type input "17:00"
click at [1050, 430] on span "Next Day" at bounding box center [1035, 436] width 43 height 12
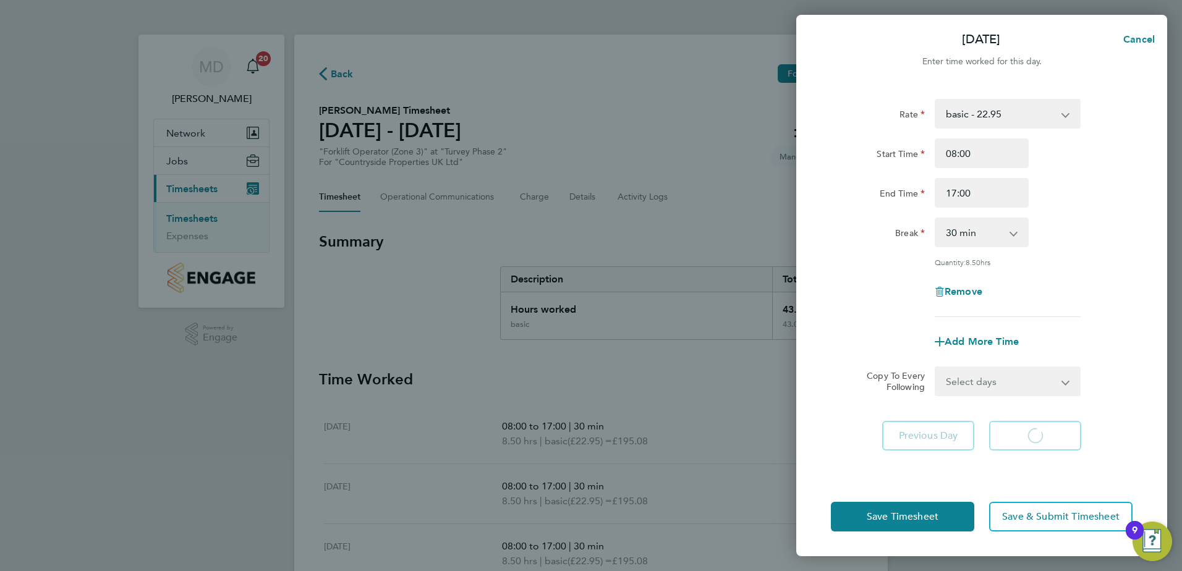
select select "30"
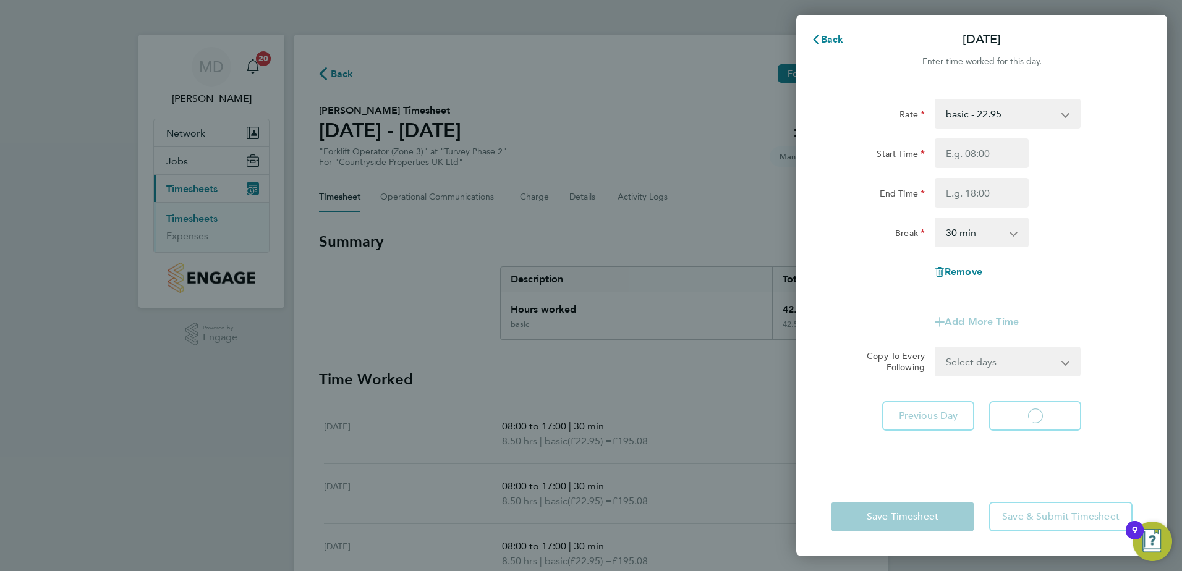
select select "30"
click at [883, 469] on div "Rate basic - 22.95 Start Time End Time Break 0 min 15 min 30 min 45 min 60 min …" at bounding box center [981, 280] width 371 height 393
click at [918, 419] on span "Previous Day" at bounding box center [928, 416] width 59 height 12
select select "30"
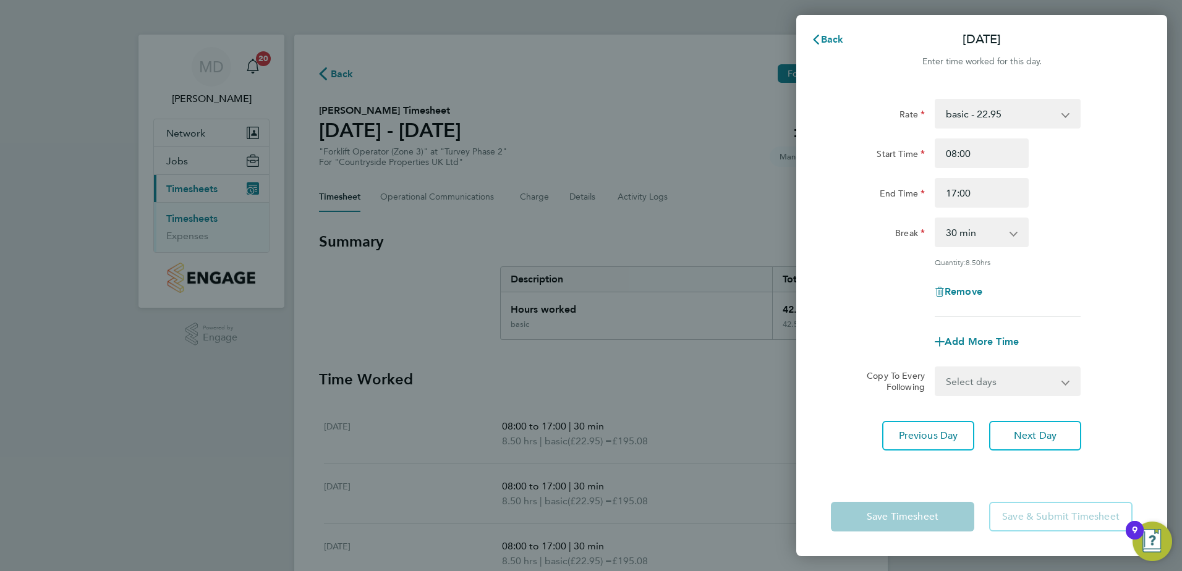
click at [887, 468] on div "Rate basic - 22.95 Start Time 08:00 End Time 17:00 Break 0 min 15 min 30 min 45…" at bounding box center [981, 280] width 371 height 393
click at [913, 518] on app-form-button "Save Timesheet" at bounding box center [906, 517] width 151 height 30
click at [1067, 257] on div "Rate basic - 22.95 Start Time 08:00 End Time 17:00 Break 0 min 15 min 30 min 45…" at bounding box center [982, 208] width 302 height 218
click at [1073, 224] on div "Break 0 min 15 min 30 min 45 min 60 min 75 min 90 min" at bounding box center [982, 233] width 312 height 30
click at [1074, 223] on div "Break 0 min 15 min 30 min 45 min 60 min 75 min 90 min" at bounding box center [982, 233] width 312 height 30
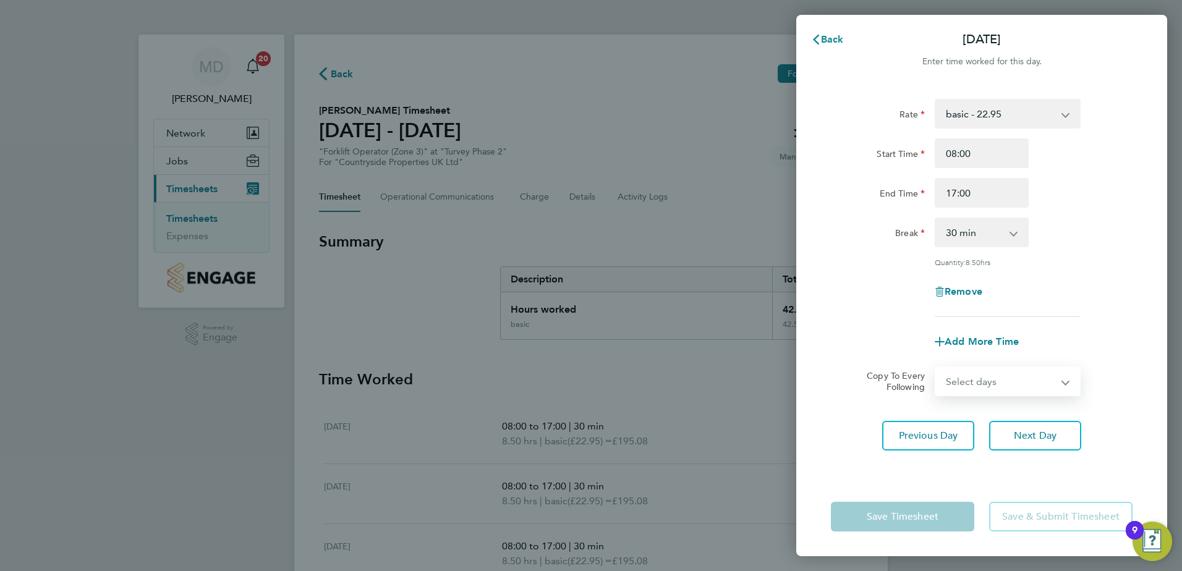
click at [1065, 381] on select "Select days Day Weekend (Sat-Sun) Saturday Sunday" at bounding box center [1001, 381] width 130 height 27
click at [1025, 502] on app-form-button "Save & Submit Timesheet" at bounding box center [1057, 517] width 151 height 30
drag, startPoint x: 1025, startPoint y: 517, endPoint x: 1016, endPoint y: 516, distance: 8.7
click at [1021, 516] on app-form-button "Save & Submit Timesheet" at bounding box center [1057, 517] width 151 height 30
click at [1016, 516] on app-form-button "Save & Submit Timesheet" at bounding box center [1057, 517] width 151 height 30
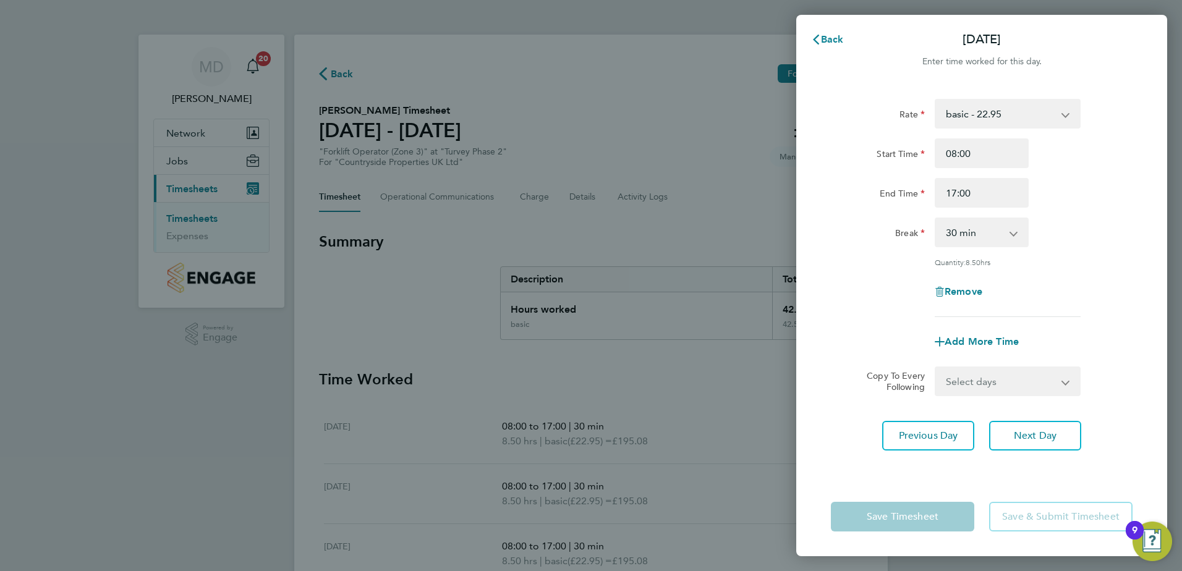
click at [918, 517] on app-form-button "Save Timesheet" at bounding box center [906, 517] width 151 height 30
click at [918, 516] on app-form-button "Save Timesheet" at bounding box center [906, 517] width 151 height 30
drag, startPoint x: 918, startPoint y: 516, endPoint x: 913, endPoint y: 508, distance: 9.8
click at [918, 515] on app-form-button "Save Timesheet" at bounding box center [906, 517] width 151 height 30
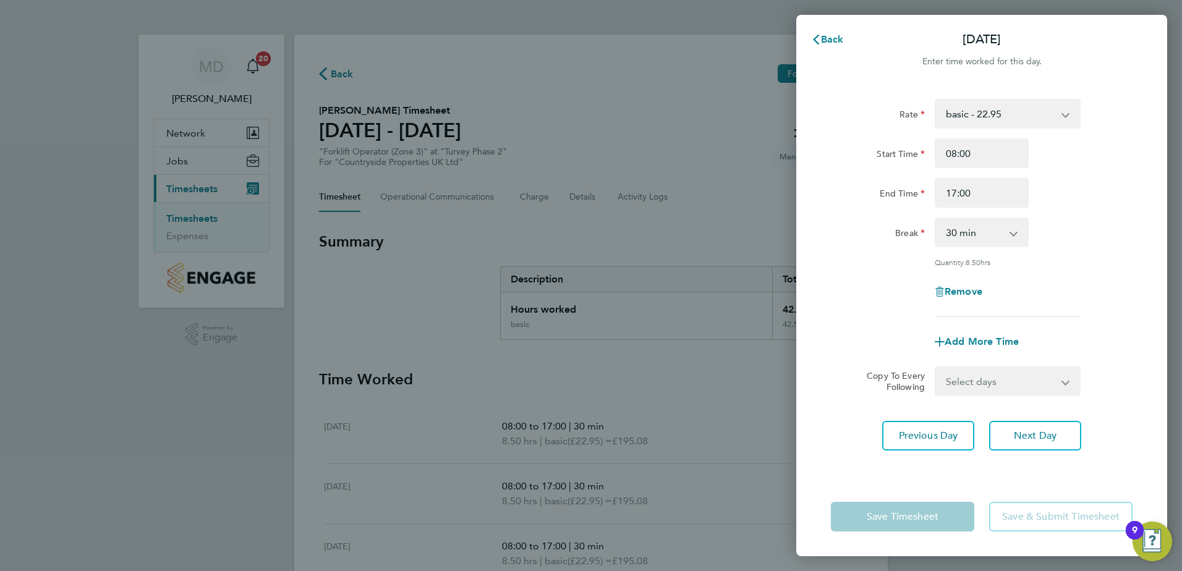
click at [836, 460] on div "Rate basic - 22.95 Start Time 08:00 End Time 17:00 Break 0 min 15 min 30 min 45…" at bounding box center [981, 280] width 371 height 393
drag, startPoint x: 837, startPoint y: 459, endPoint x: 811, endPoint y: 437, distance: 34.3
click at [838, 459] on div "Rate basic - 22.95 Start Time 08:00 End Time 17:00 Break 0 min 15 min 30 min 45…" at bounding box center [981, 280] width 371 height 393
click at [719, 388] on div "Back Fri 26 Sep Enter time worked for this day. Rate basic - 22.95 Start Time 0…" at bounding box center [591, 285] width 1182 height 571
click at [708, 383] on div "Back Fri 26 Sep Enter time worked for this day. Rate basic - 22.95 Start Time 0…" at bounding box center [591, 285] width 1182 height 571
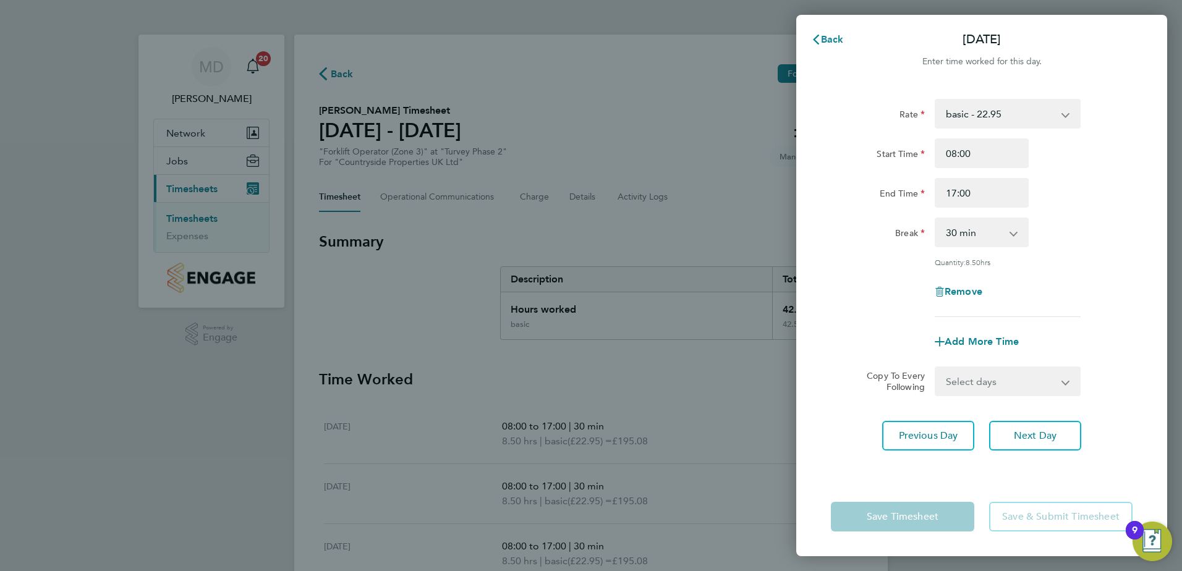
click at [706, 381] on div "Back Fri 26 Sep Enter time worked for this day. Rate basic - 22.95 Start Time 0…" at bounding box center [591, 285] width 1182 height 571
click at [815, 42] on icon "button" at bounding box center [816, 40] width 10 height 10
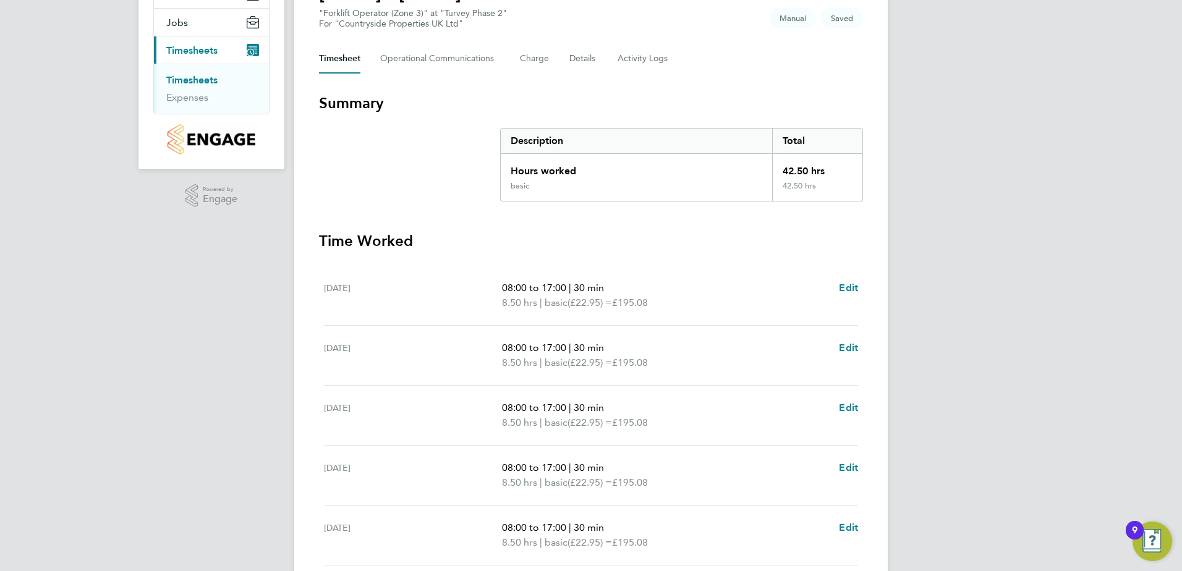
scroll to position [332, 0]
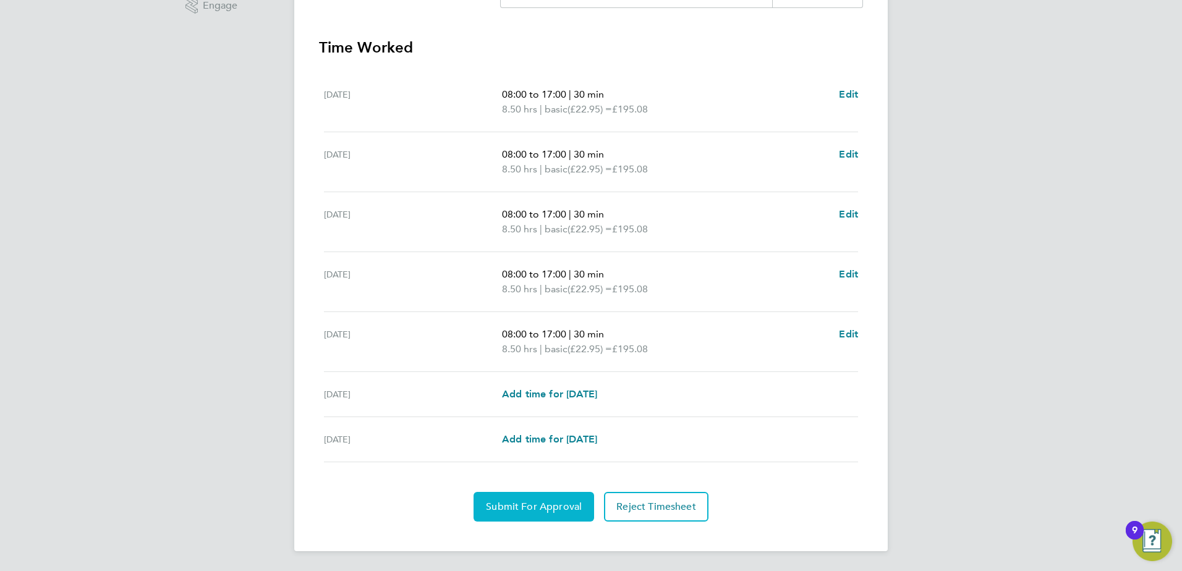
click at [521, 503] on span "Submit For Approval" at bounding box center [534, 507] width 96 height 12
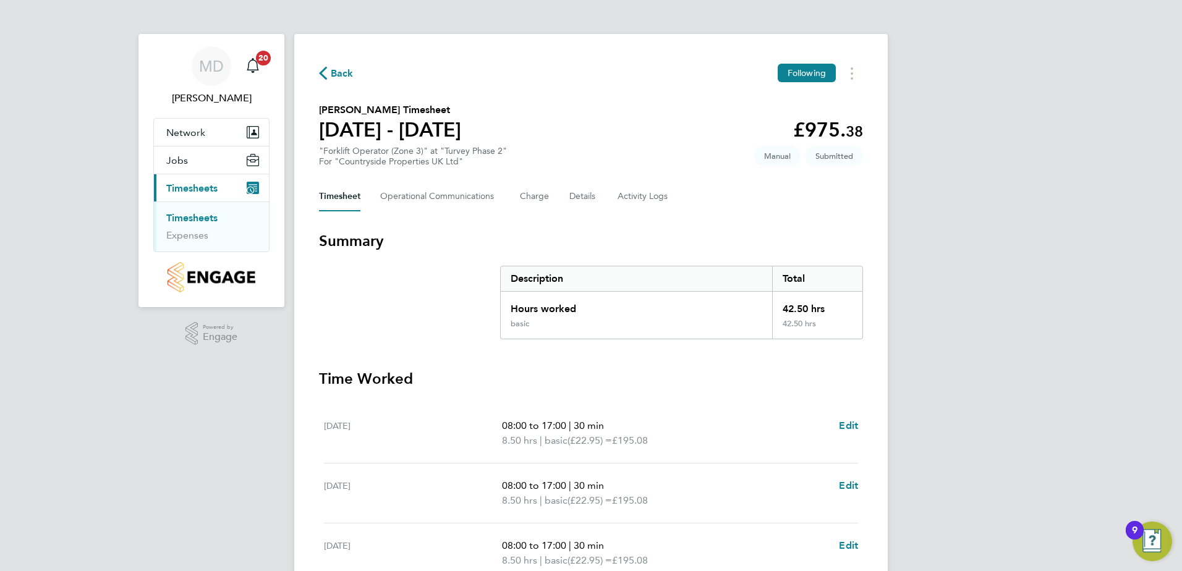
scroll to position [0, 0]
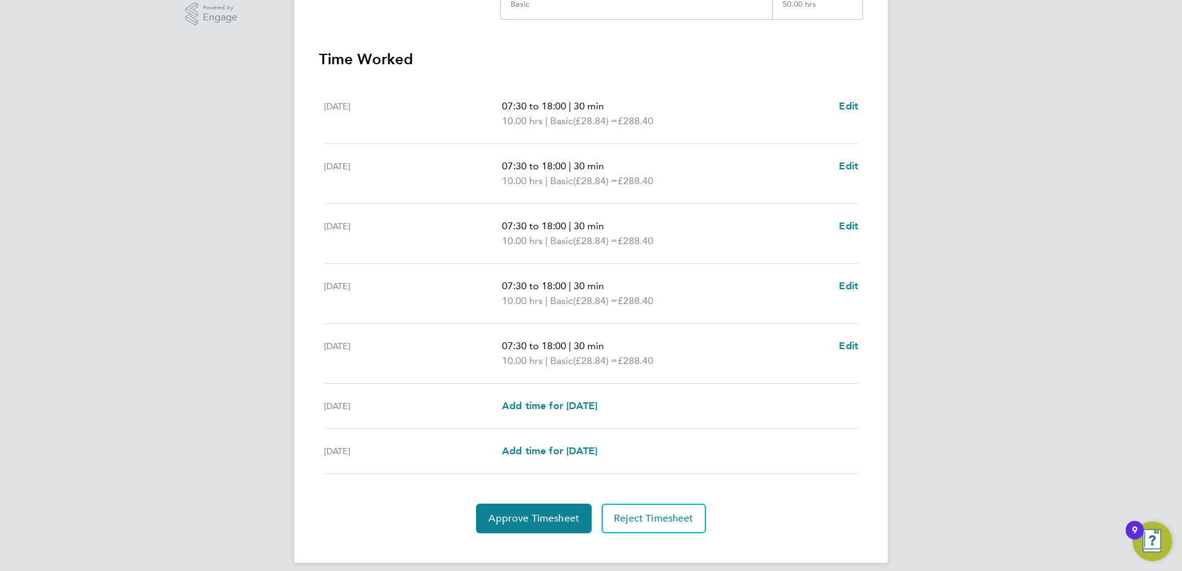
scroll to position [332, 0]
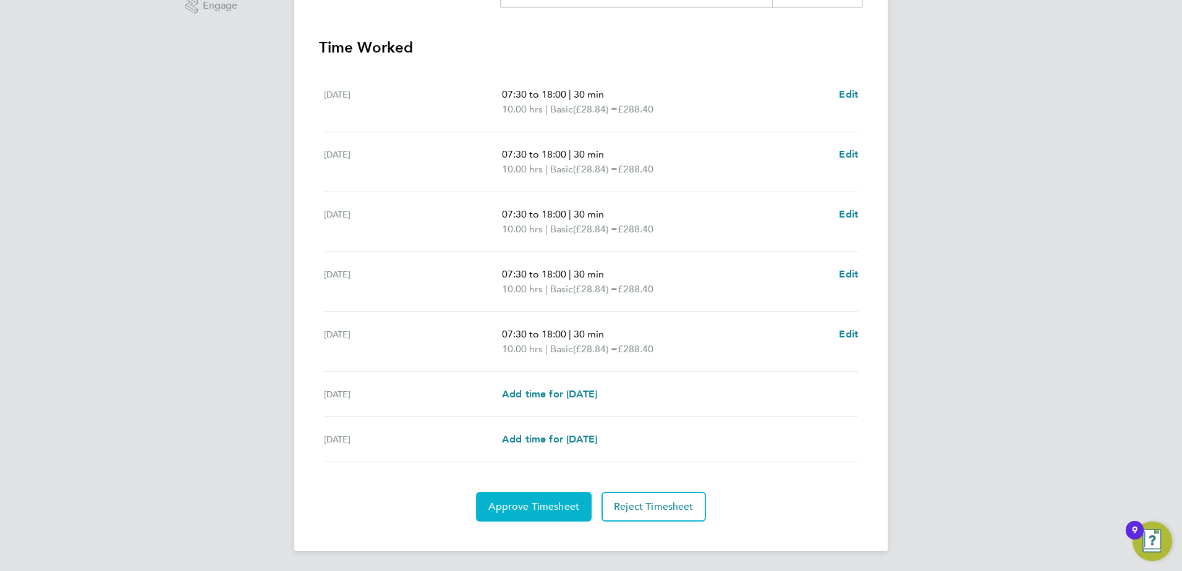
click at [513, 508] on span "Approve Timesheet" at bounding box center [533, 507] width 91 height 12
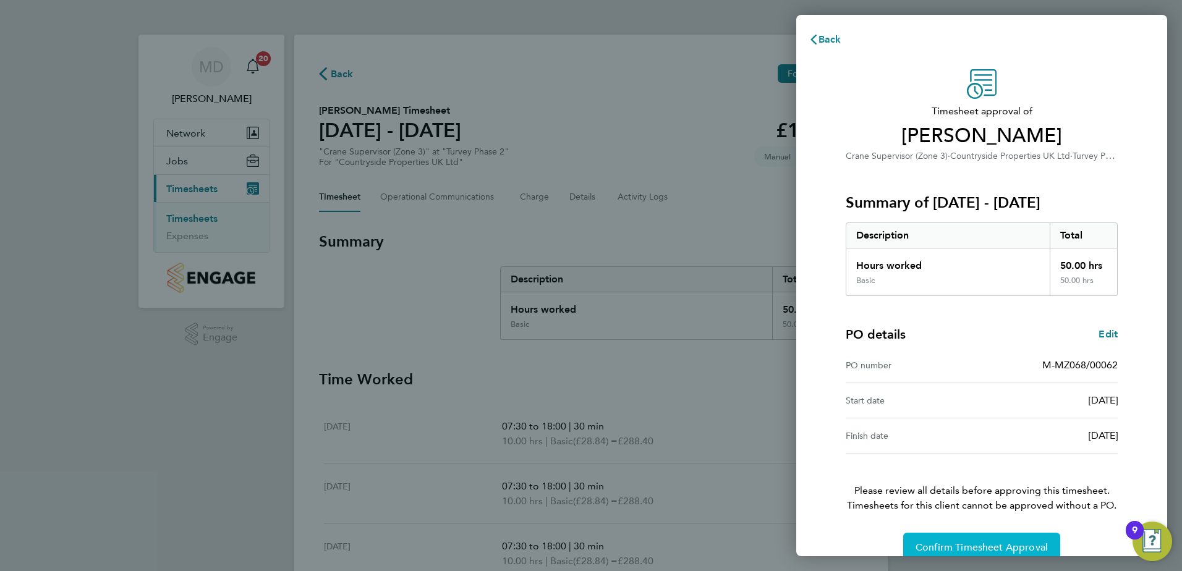
click at [990, 548] on span "Confirm Timesheet Approval" at bounding box center [982, 548] width 132 height 12
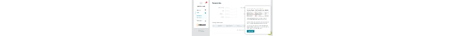
scroll to position [55, 0]
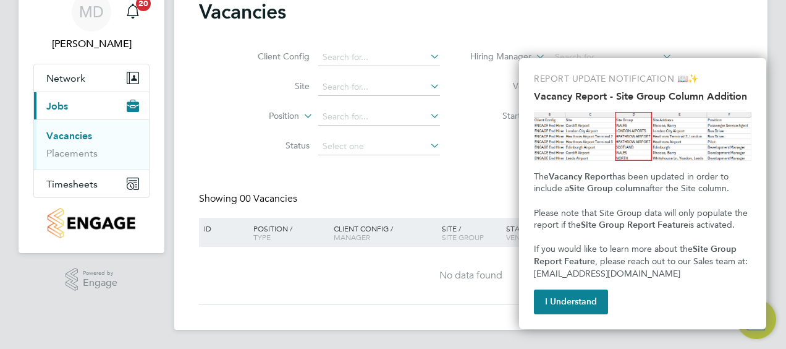
click at [384, 180] on div "Vacancies Client Config Site Position Status Hiring Manager Vendor Start Date S…" at bounding box center [471, 151] width 544 height 305
click at [572, 300] on button "I Understand" at bounding box center [571, 301] width 74 height 25
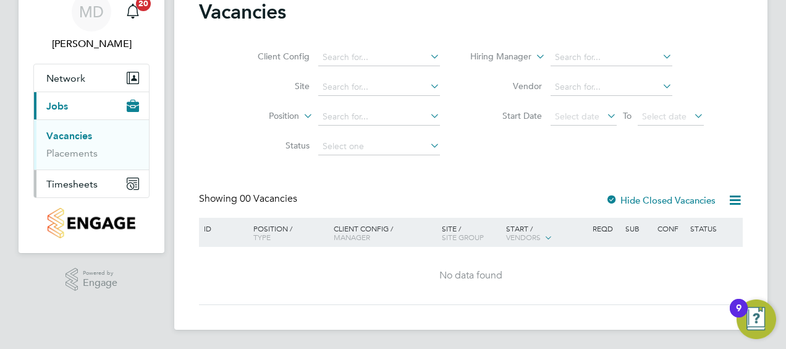
click at [73, 184] on span "Timesheets" at bounding box center [71, 184] width 51 height 12
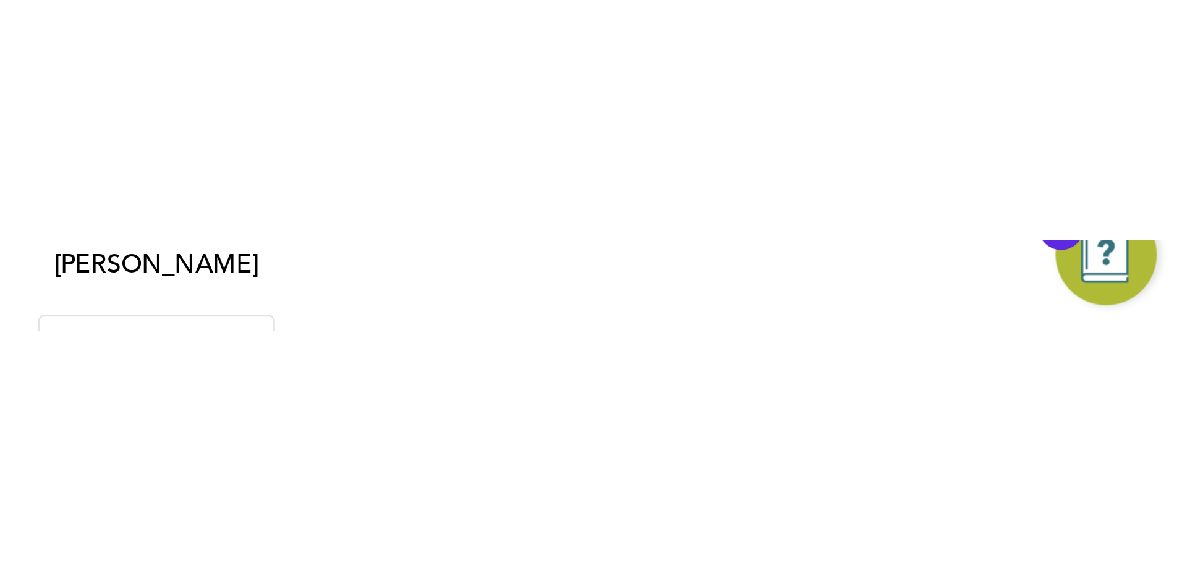
scroll to position [0, 0]
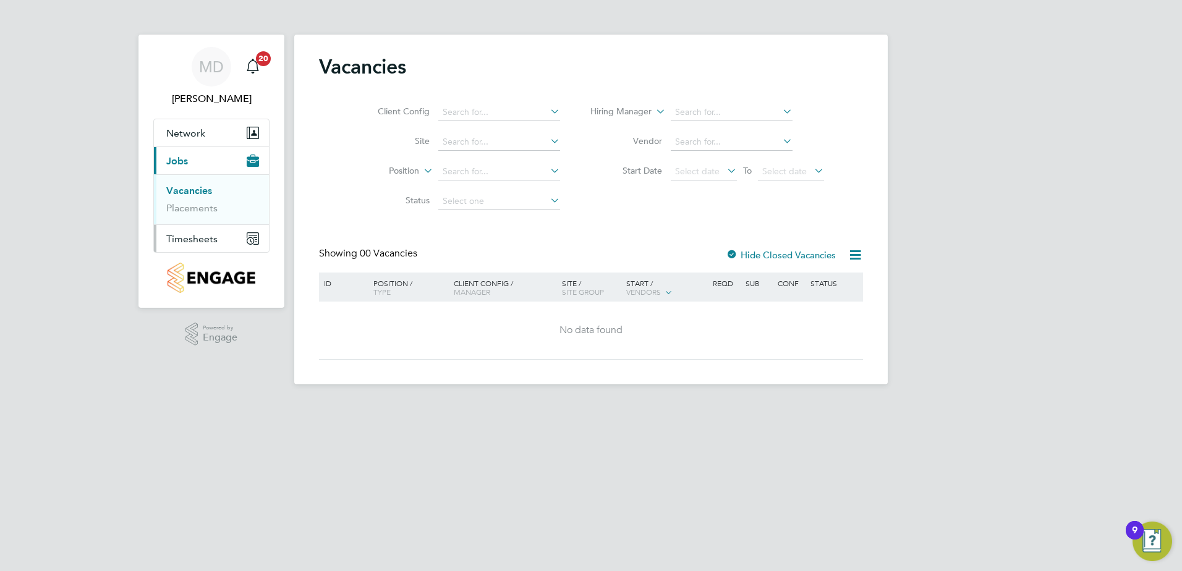
click at [189, 239] on span "Timesheets" at bounding box center [191, 239] width 51 height 12
click at [197, 219] on link "Timesheets" at bounding box center [191, 219] width 51 height 12
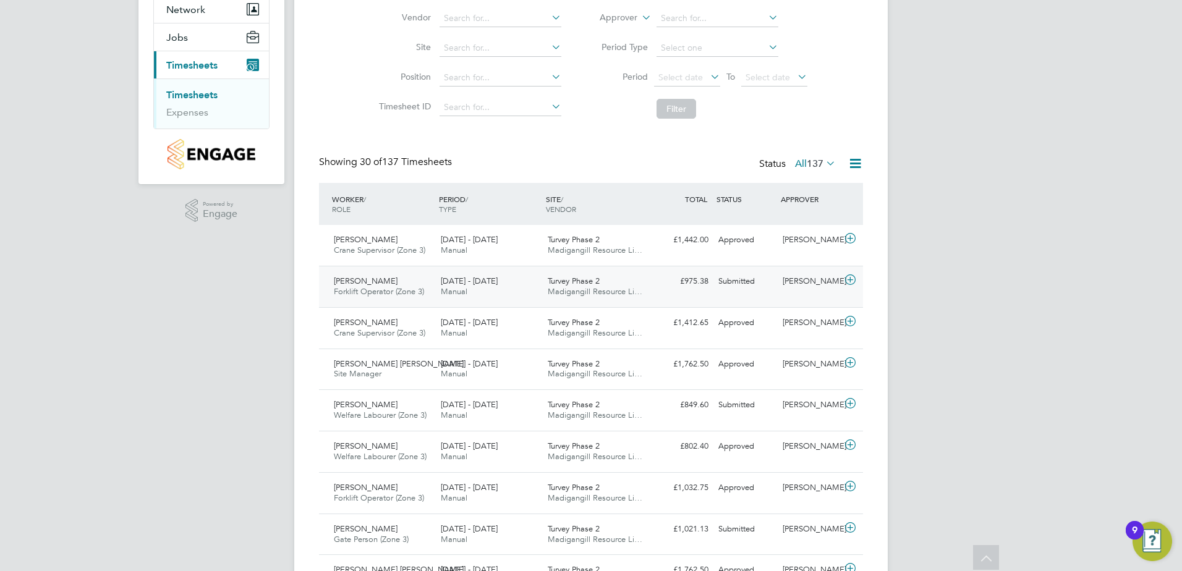
click at [378, 281] on span "Piotr Grzegorczyk" at bounding box center [366, 281] width 64 height 11
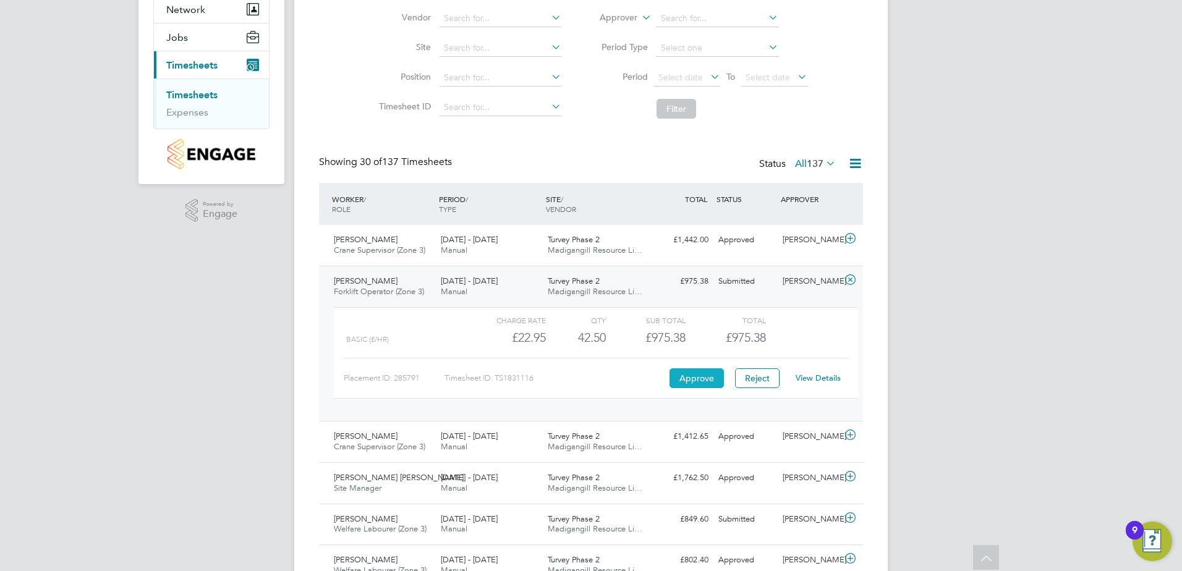
click at [688, 348] on button "Approve" at bounding box center [697, 378] width 54 height 20
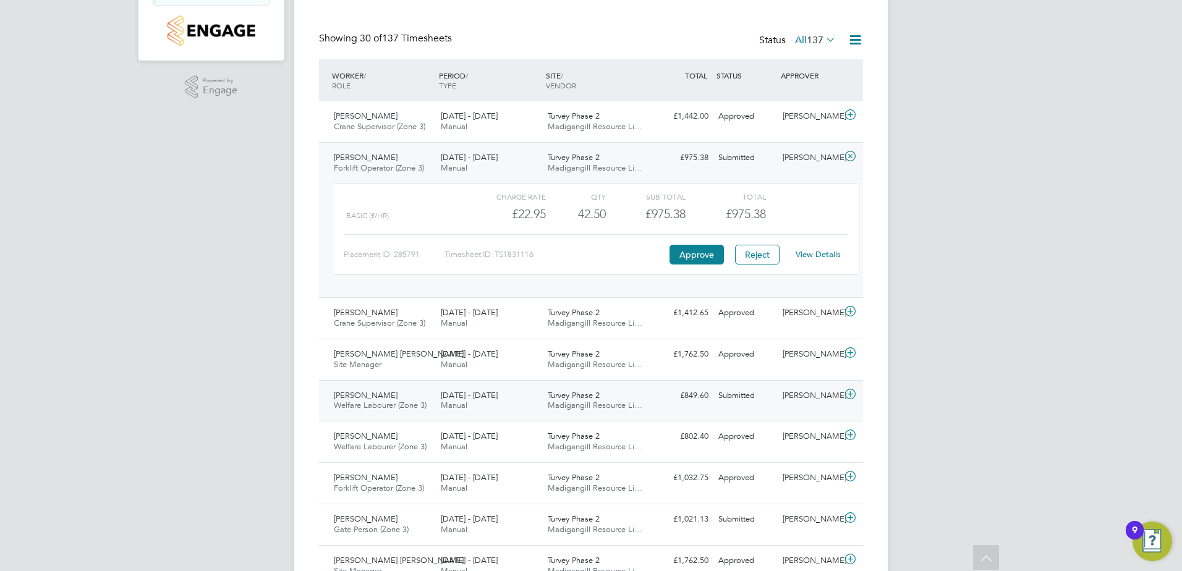
click at [356, 348] on span "Welfare Labourer (Zone 3)" at bounding box center [380, 405] width 93 height 11
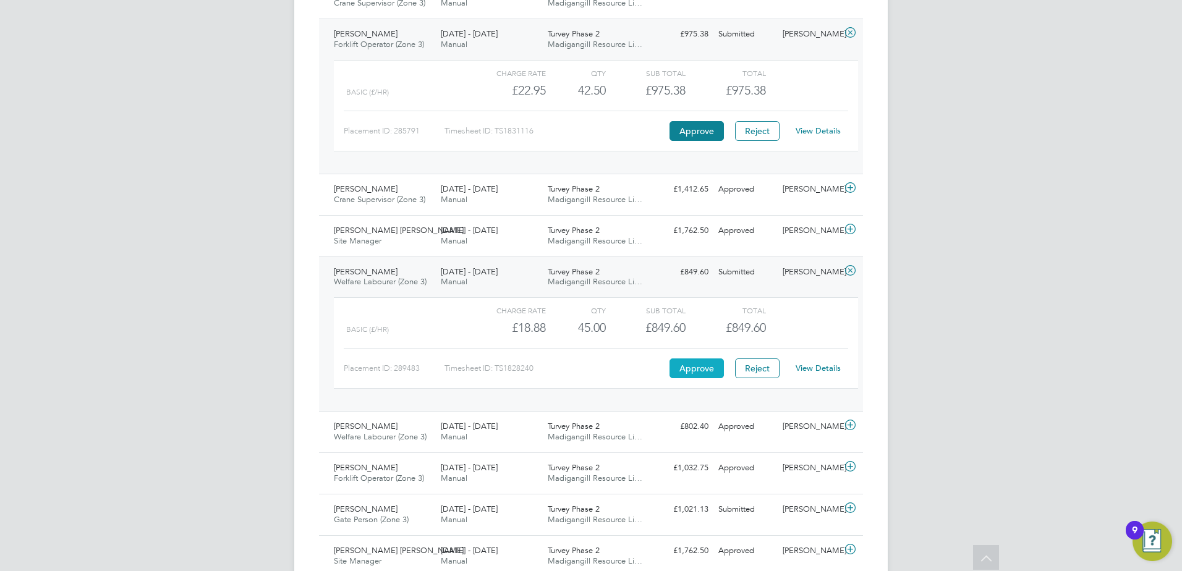
click at [697, 348] on button "Approve" at bounding box center [697, 369] width 54 height 20
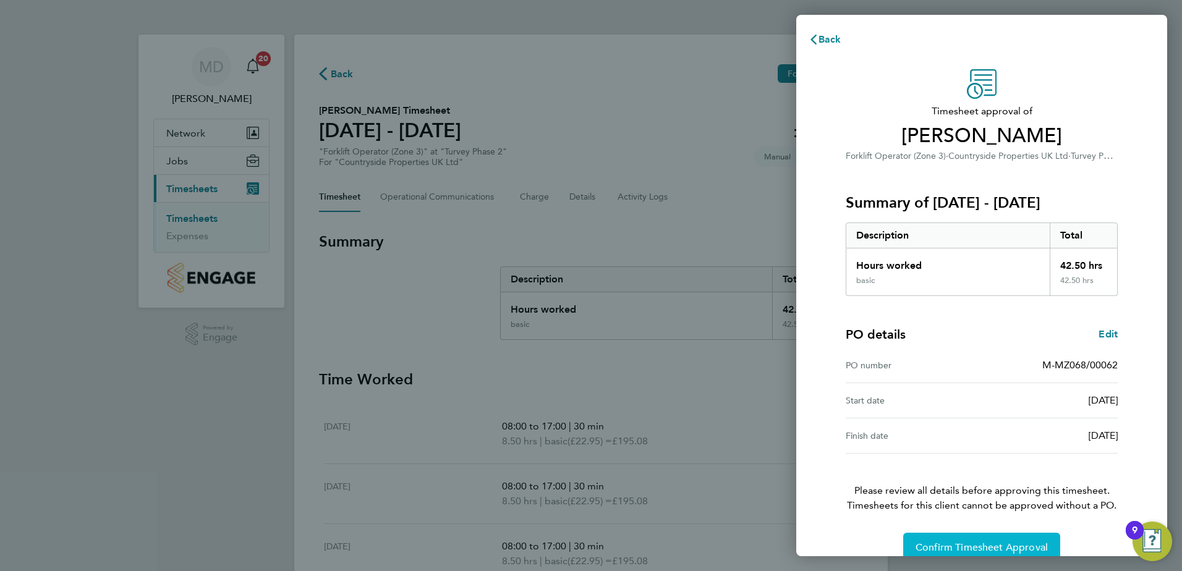
click at [954, 543] on span "Confirm Timesheet Approval" at bounding box center [982, 548] width 132 height 12
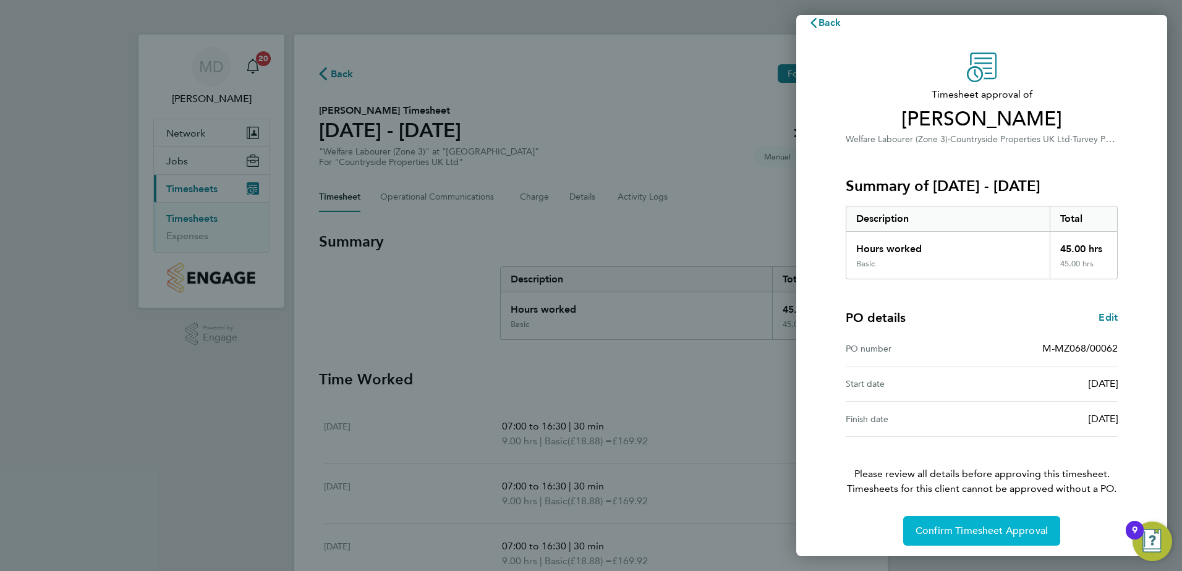
scroll to position [21, 0]
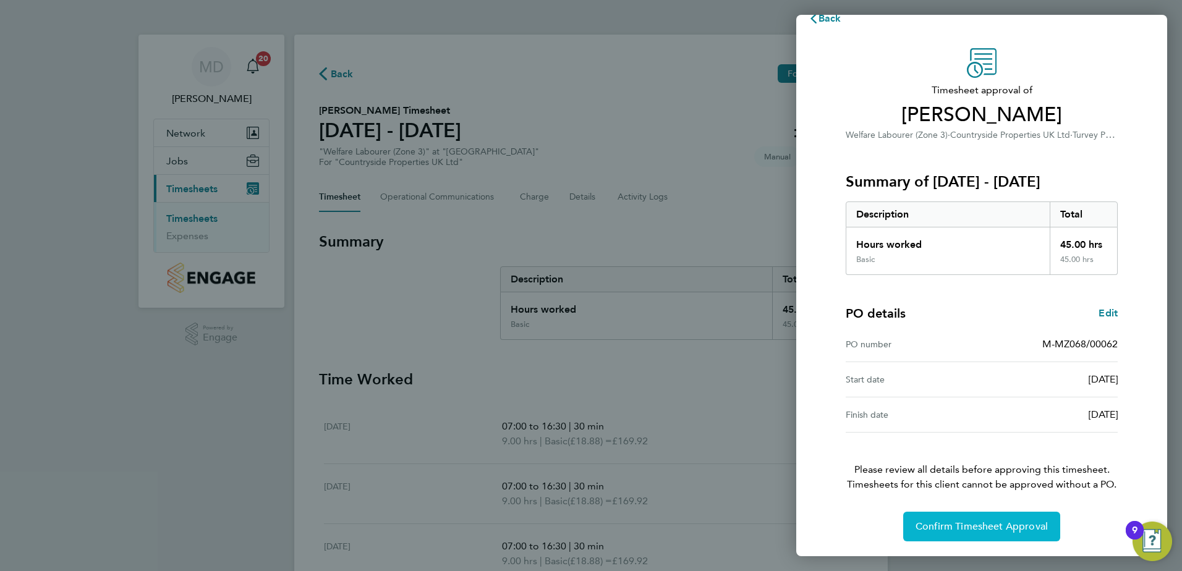
click at [1004, 525] on span "Confirm Timesheet Approval" at bounding box center [982, 527] width 132 height 12
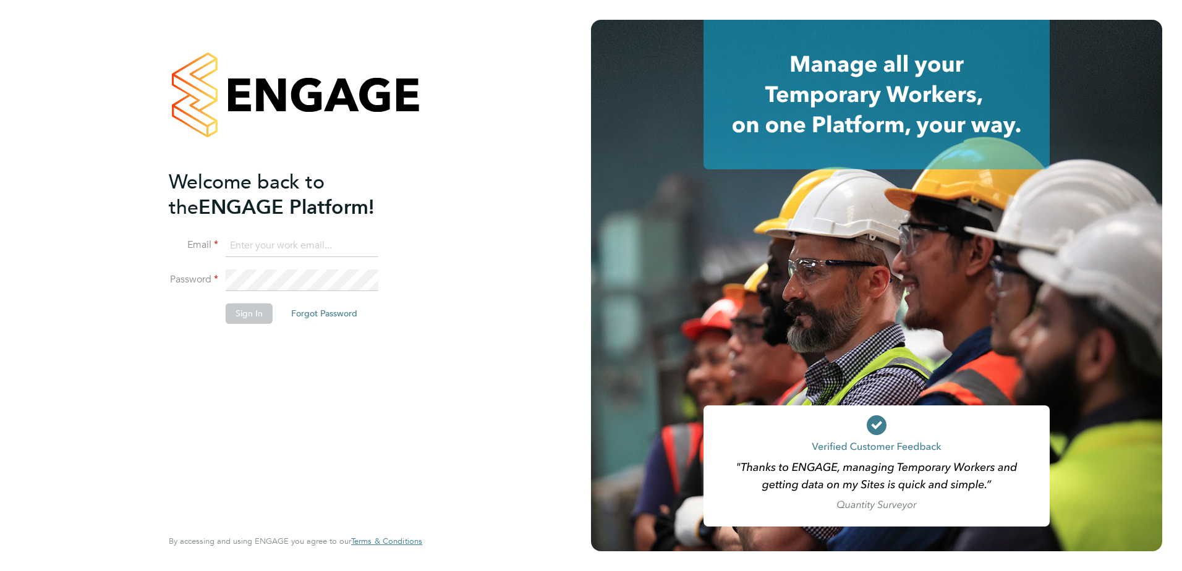
type input "[EMAIL_ADDRESS][PERSON_NAME][DOMAIN_NAME]"
click at [242, 310] on button "Sign In" at bounding box center [249, 314] width 47 height 20
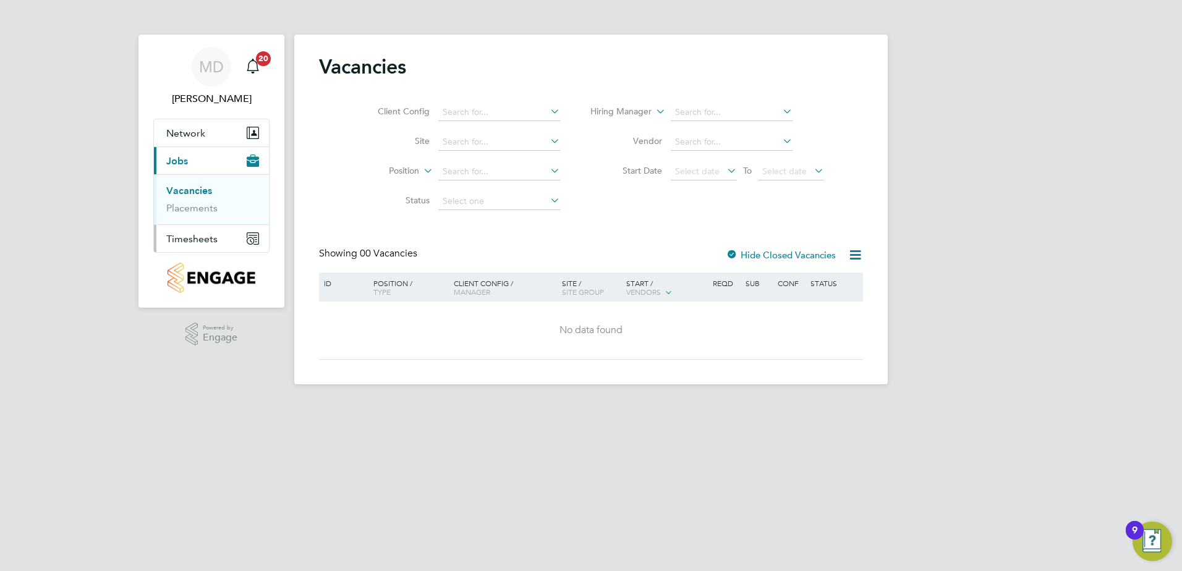
click at [187, 236] on span "Timesheets" at bounding box center [191, 239] width 51 height 12
click at [193, 239] on span "Timesheets" at bounding box center [191, 239] width 51 height 12
click at [195, 236] on span "Timesheets" at bounding box center [191, 239] width 51 height 12
click at [205, 218] on link "Timesheets" at bounding box center [191, 219] width 51 height 12
